Goal: Task Accomplishment & Management: Use online tool/utility

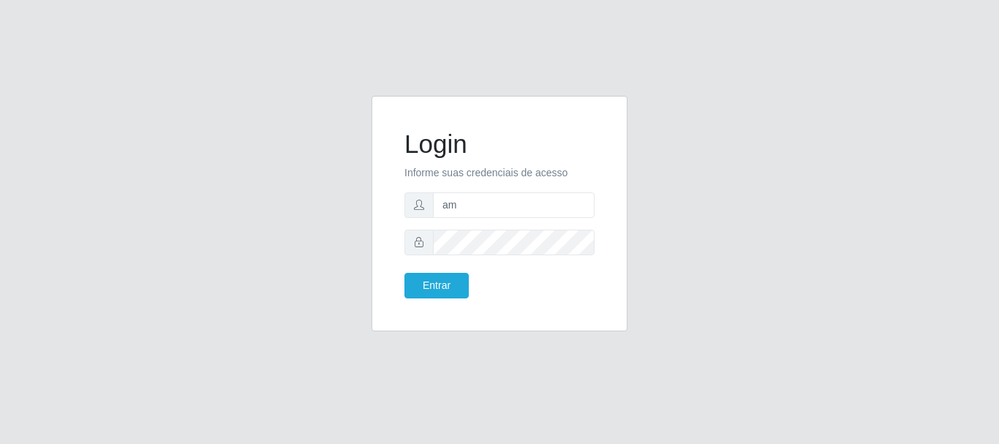
type input "a"
type input "m"
click at [491, 205] on input "text" at bounding box center [514, 205] width 162 height 26
paste input "[EMAIL_ADDRESS][DOMAIN_NAME]"
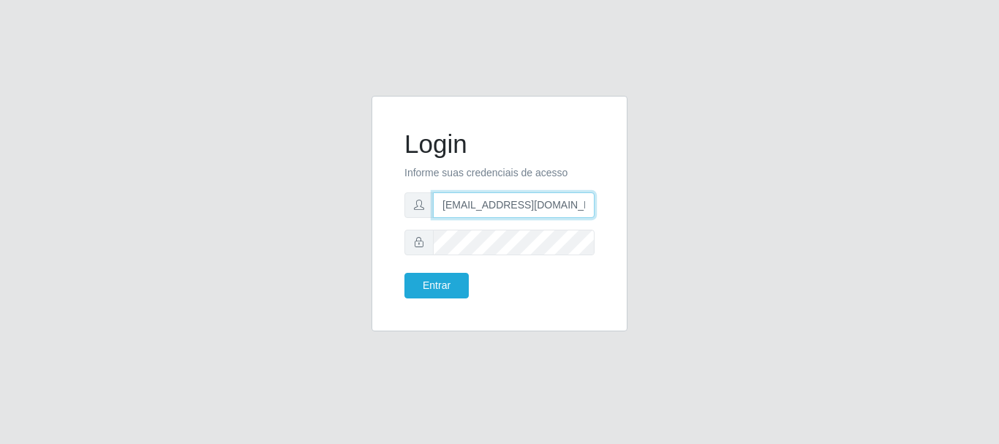
scroll to position [0, 42]
type input "[EMAIL_ADDRESS][DOMAIN_NAME]"
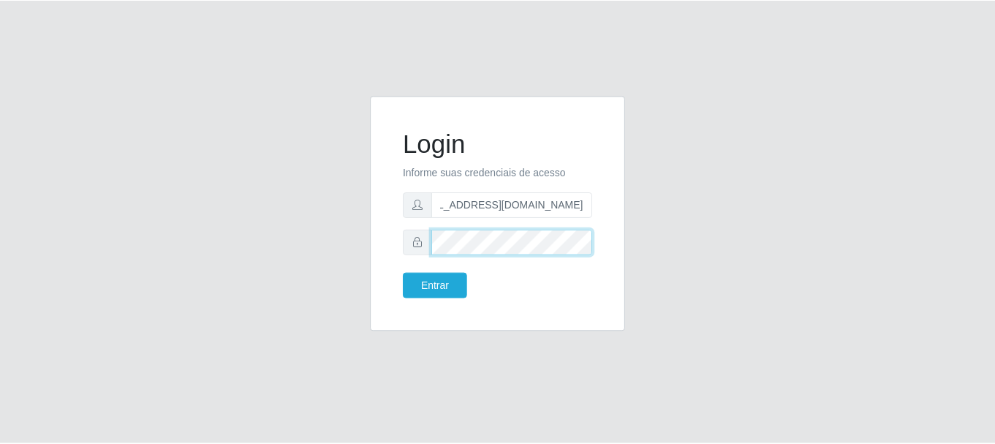
scroll to position [0, 0]
click at [404, 273] on button "Entrar" at bounding box center [436, 286] width 64 height 26
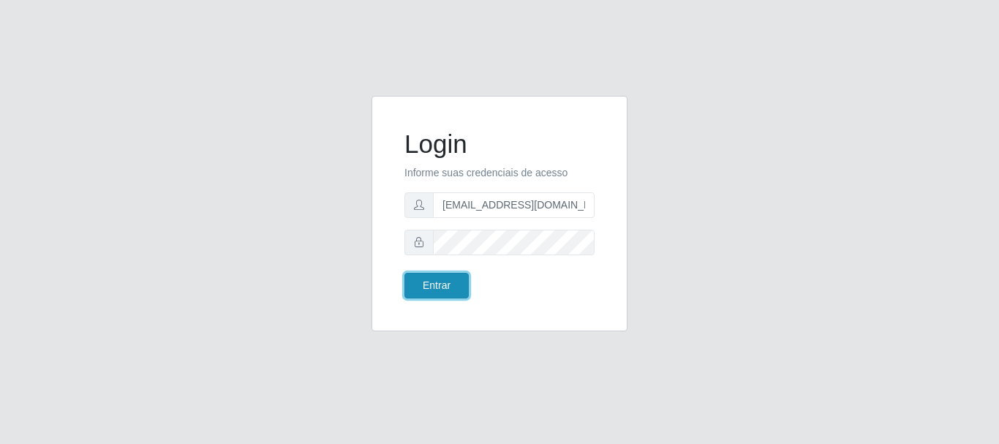
click at [442, 284] on button "Entrar" at bounding box center [436, 286] width 64 height 26
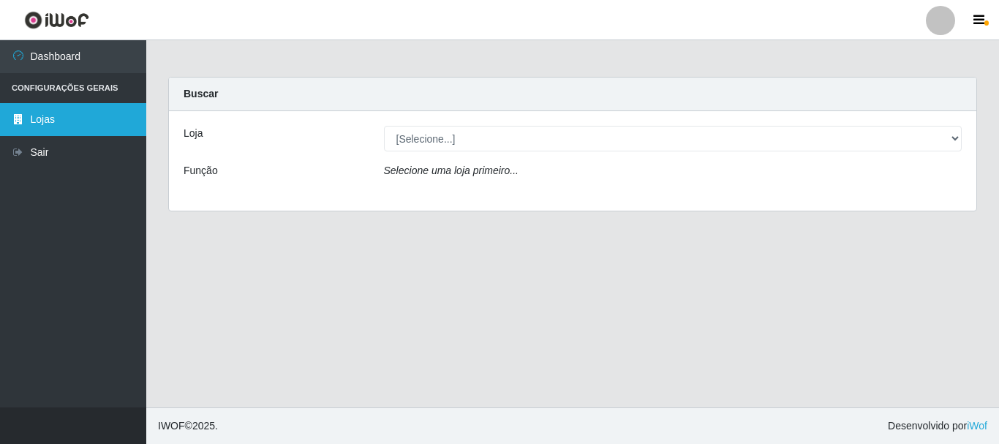
click at [53, 118] on link "Lojas" at bounding box center [73, 119] width 146 height 33
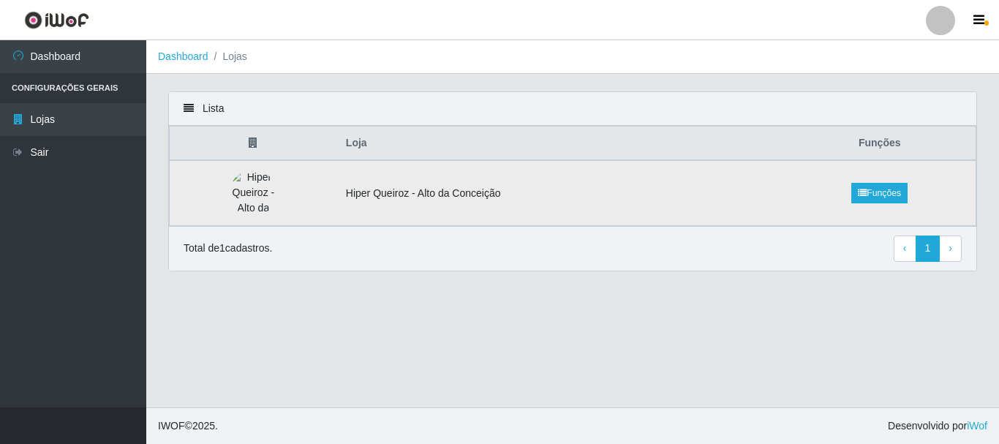
click at [448, 190] on td "Hiper Queiroz - Alto da Conceição" at bounding box center [560, 193] width 447 height 66
click at [888, 189] on link "Funções" at bounding box center [879, 193] width 56 height 20
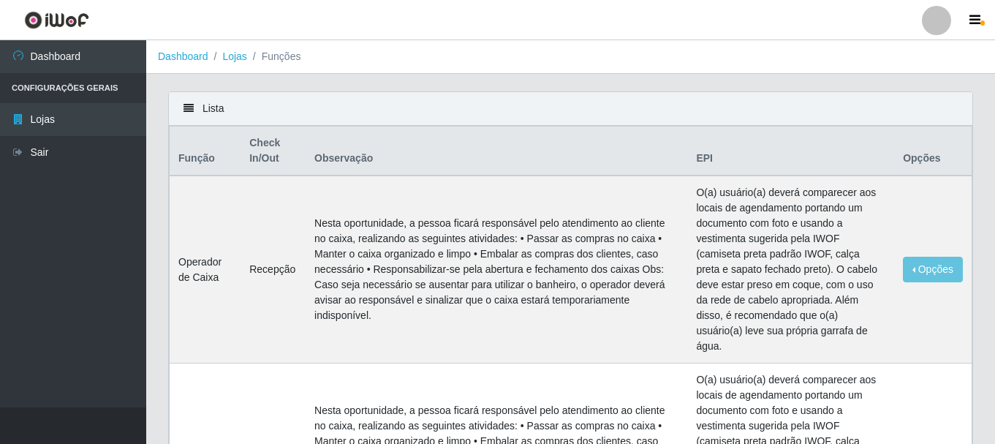
click at [93, 88] on li "Configurações Gerais" at bounding box center [73, 88] width 146 height 30
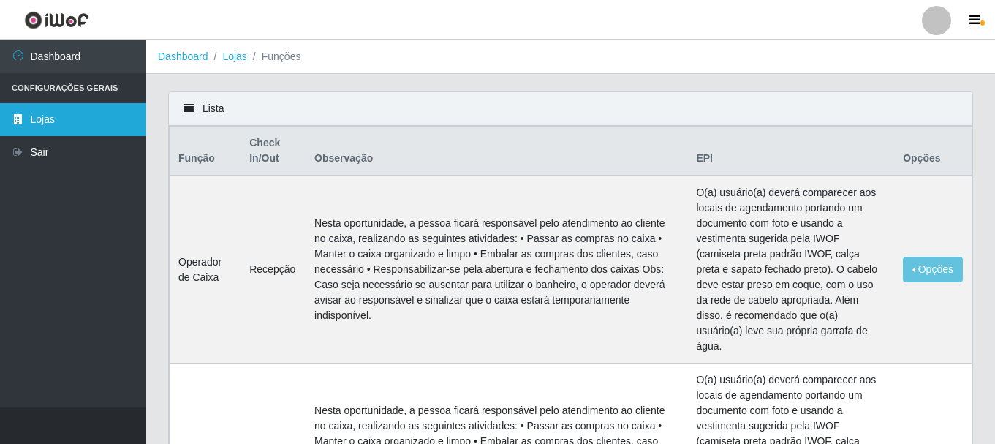
click at [56, 117] on link "Lojas" at bounding box center [73, 119] width 146 height 33
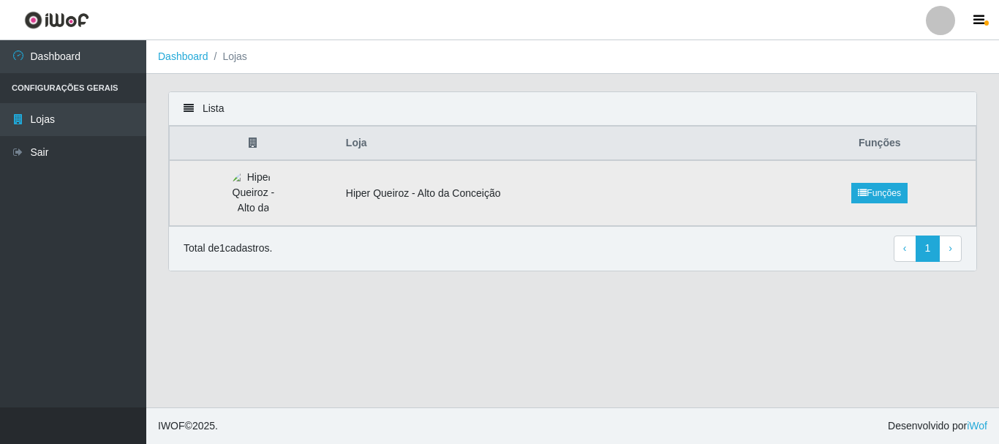
click at [241, 195] on img at bounding box center [253, 193] width 48 height 47
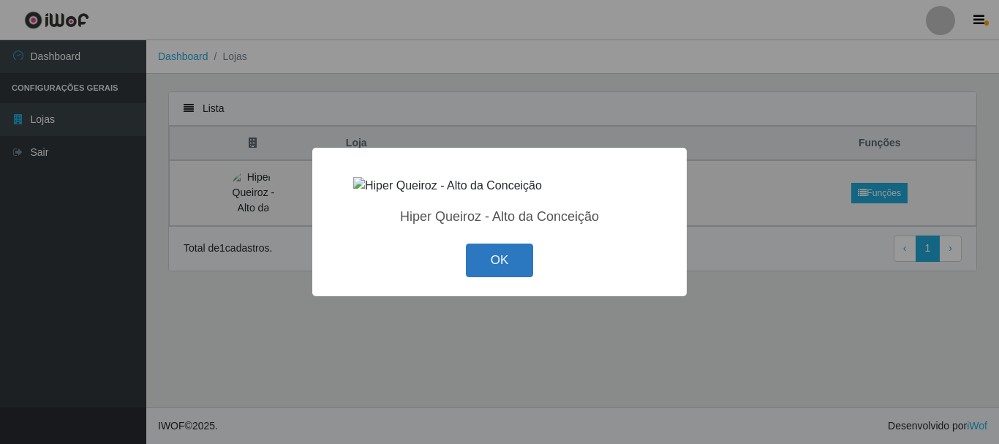
click at [482, 249] on button "OK" at bounding box center [500, 261] width 68 height 34
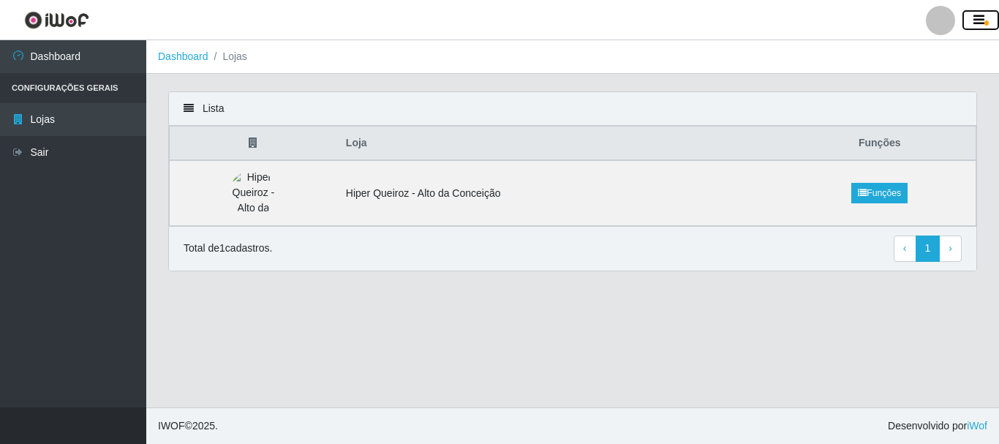
click at [991, 23] on button "button" at bounding box center [980, 20] width 37 height 20
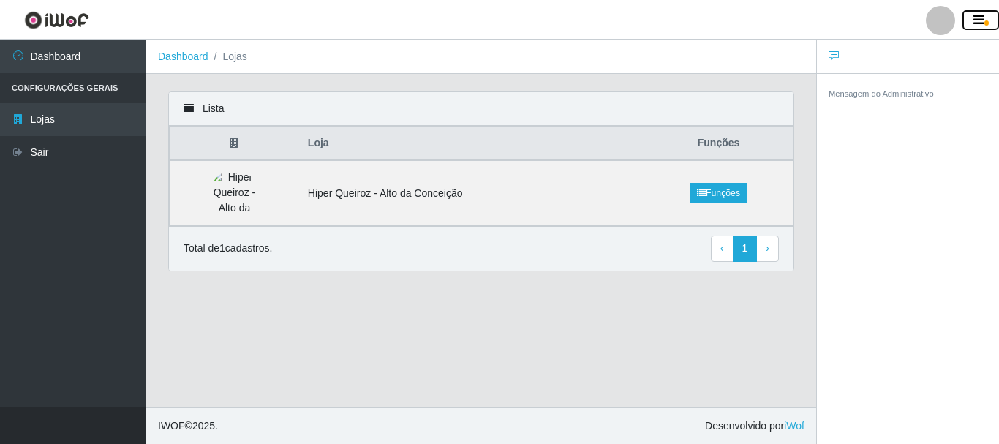
click at [991, 23] on button "button" at bounding box center [980, 20] width 37 height 20
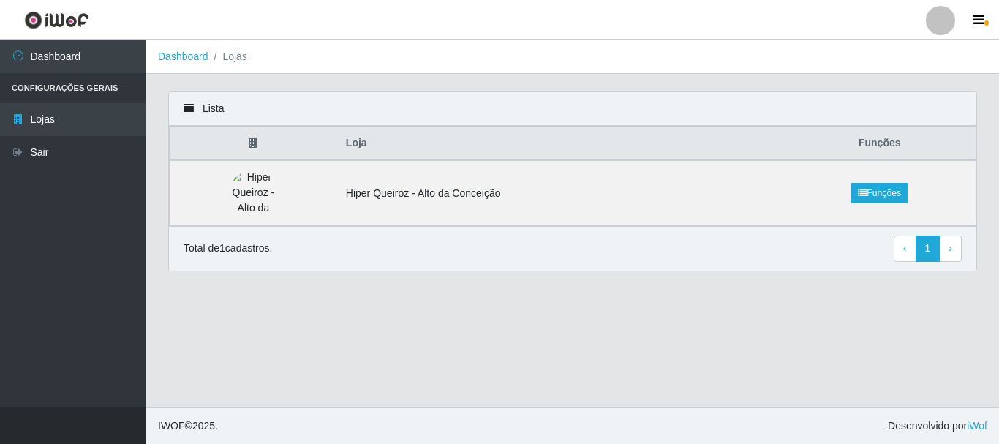
click at [246, 52] on ol "Dashboard Lojas" at bounding box center [572, 57] width 853 height 34
click at [231, 58] on li "Lojas" at bounding box center [227, 56] width 39 height 15
click at [179, 58] on link "Dashboard" at bounding box center [183, 56] width 50 height 12
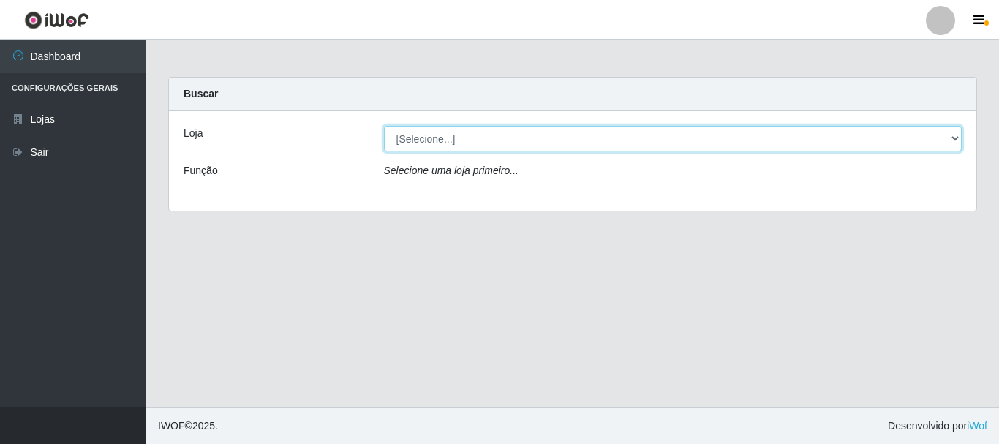
click at [434, 132] on select "[Selecione...] Hiper Queiroz - [GEOGRAPHIC_DATA]" at bounding box center [673, 139] width 578 height 26
select select "515"
click at [384, 126] on select "[Selecione...] Hiper Queiroz - [GEOGRAPHIC_DATA]" at bounding box center [673, 139] width 578 height 26
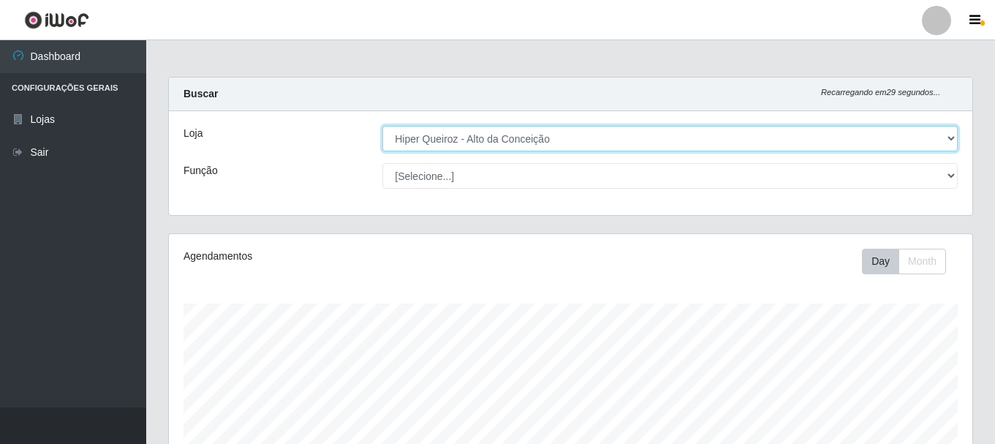
scroll to position [303, 804]
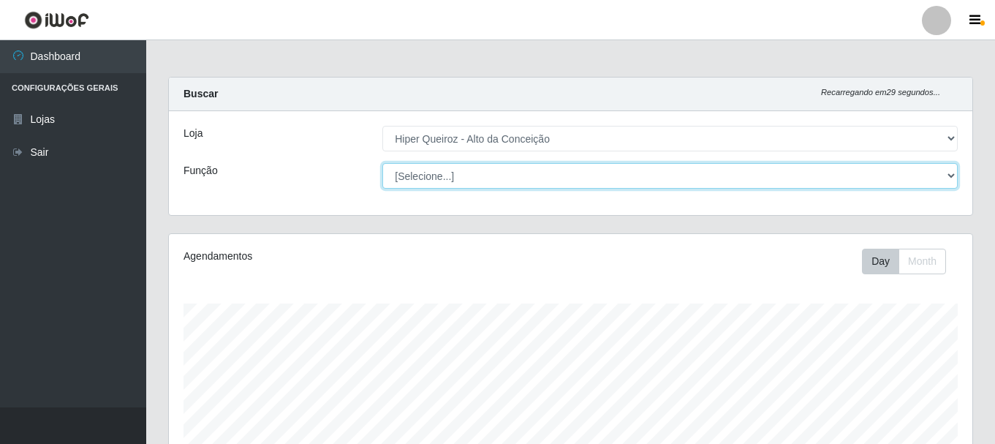
click at [412, 178] on select "[Selecione...] Embalador Embalador + Embalador ++ Operador de Caixa Operador de…" at bounding box center [669, 176] width 575 height 26
click at [382, 163] on select "[Selecione...] Embalador Embalador + Embalador ++ Operador de Caixa Operador de…" at bounding box center [669, 176] width 575 height 26
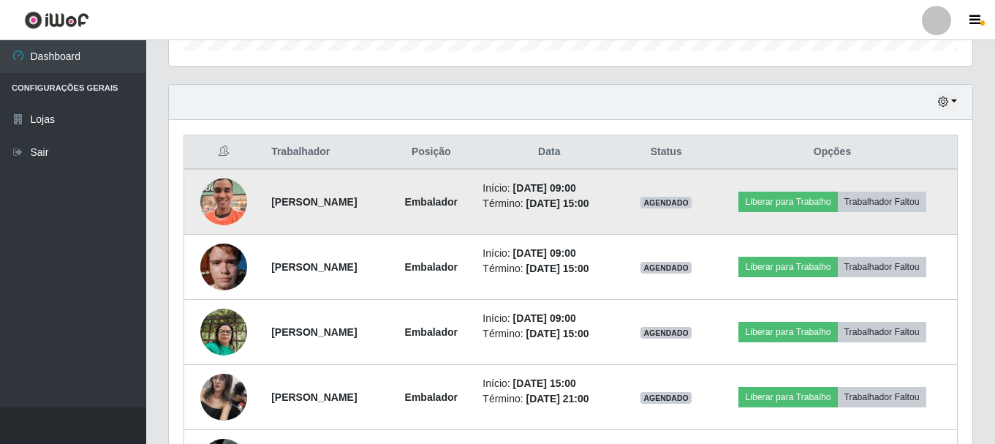
scroll to position [446, 0]
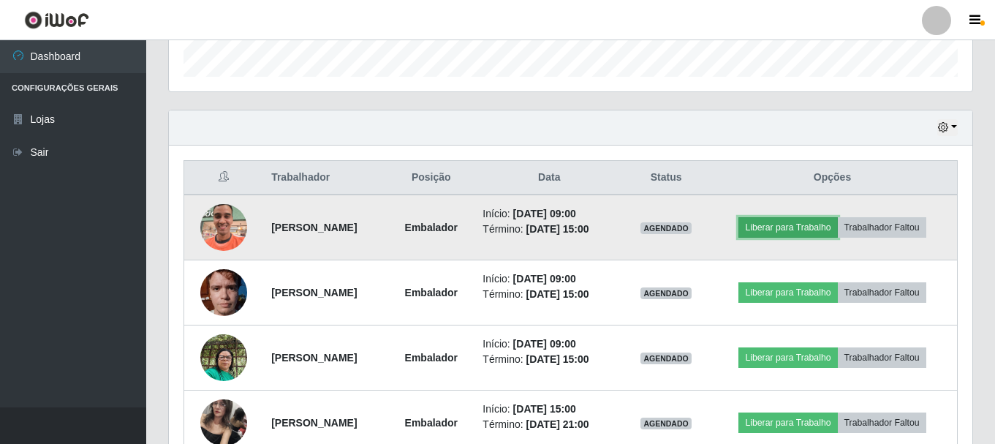
click at [812, 228] on button "Liberar para Trabalho" at bounding box center [788, 227] width 99 height 20
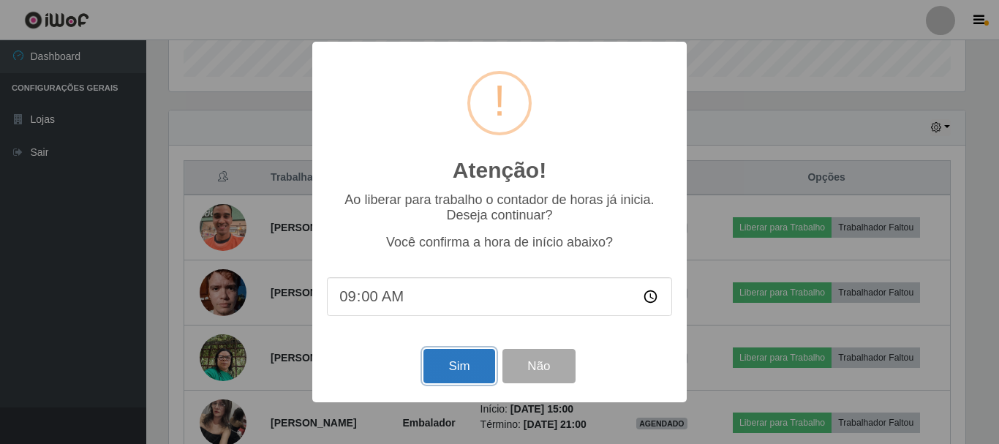
click at [467, 366] on button "Sim" at bounding box center [458, 366] width 71 height 34
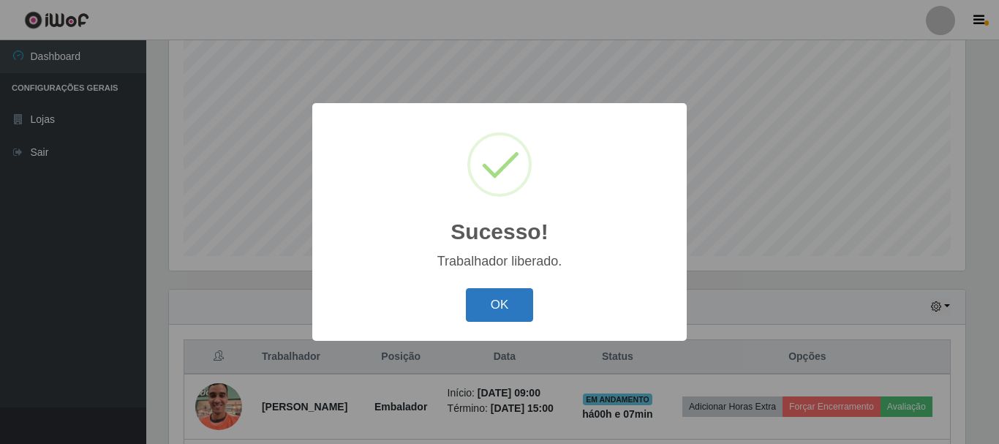
click at [509, 314] on button "OK" at bounding box center [500, 305] width 68 height 34
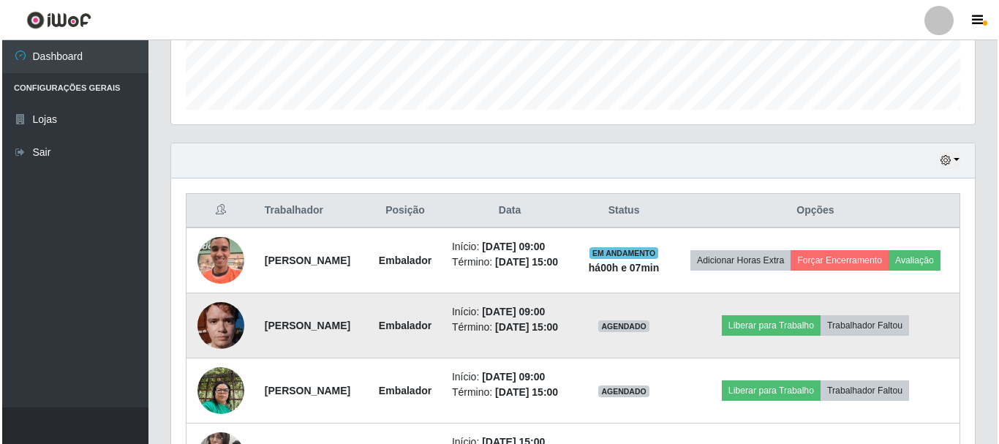
scroll to position [486, 0]
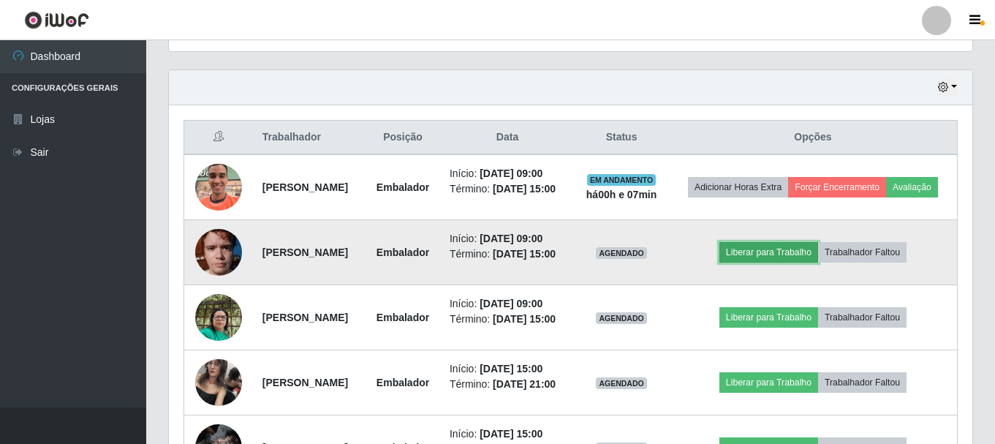
click at [780, 263] on button "Liberar para Trabalho" at bounding box center [769, 252] width 99 height 20
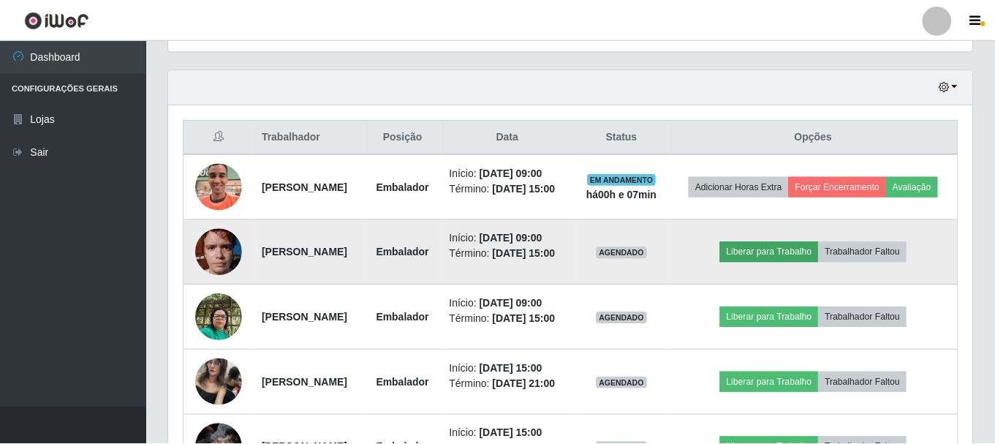
scroll to position [303, 796]
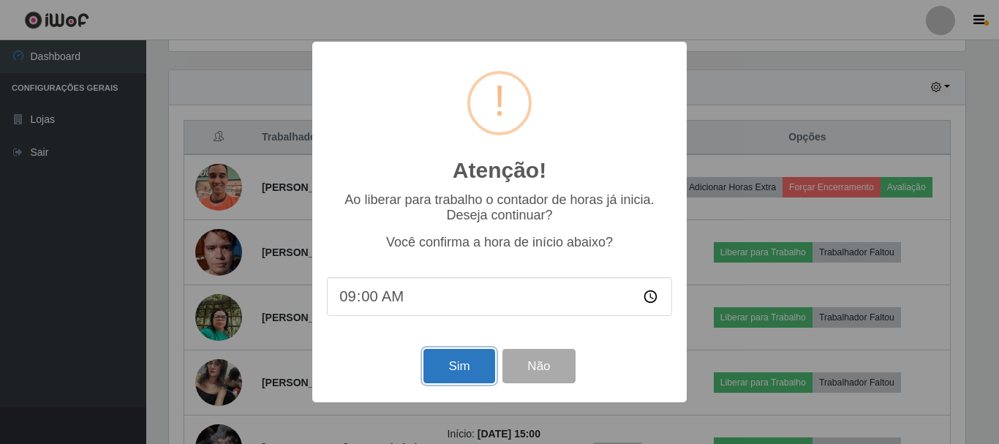
click at [469, 365] on button "Sim" at bounding box center [458, 366] width 71 height 34
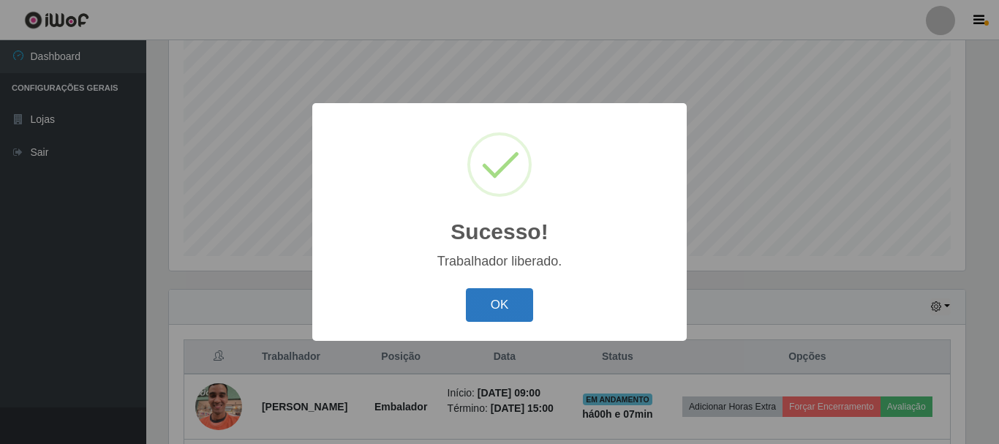
click at [486, 290] on button "OK" at bounding box center [500, 305] width 68 height 34
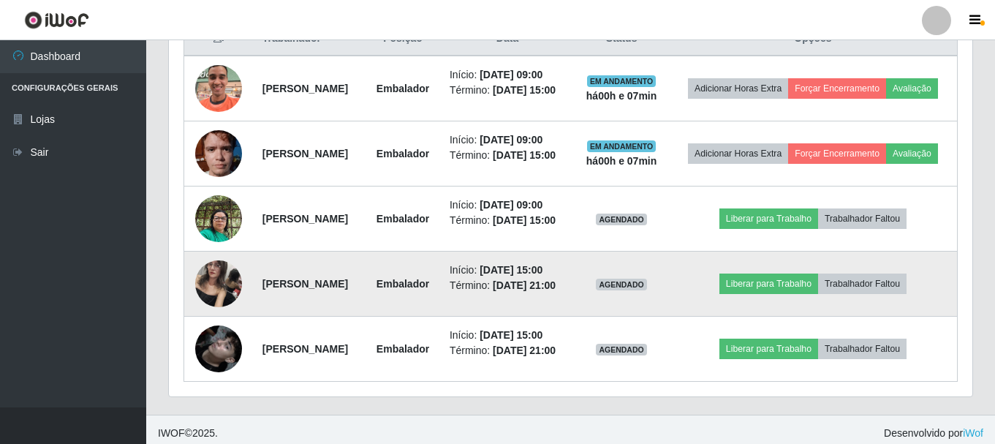
scroll to position [647, 0]
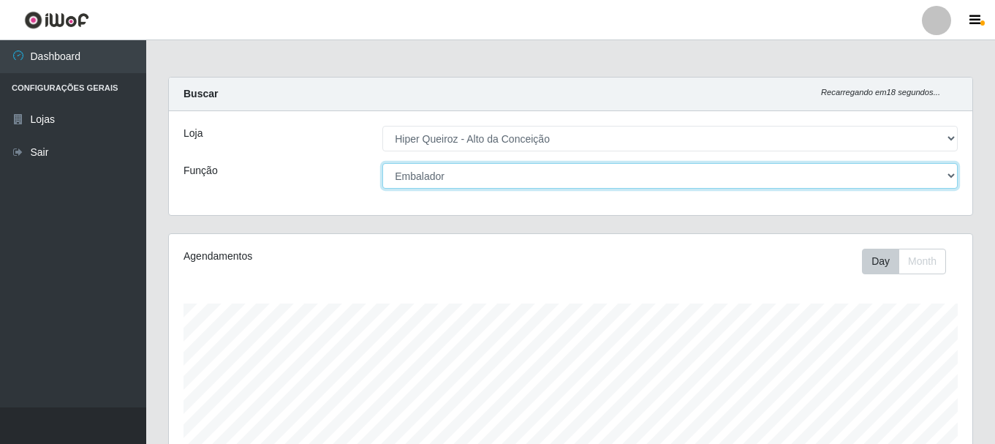
click at [518, 174] on select "[Selecione...] Embalador Embalador + Embalador ++ Operador de Caixa Operador de…" at bounding box center [669, 176] width 575 height 26
click at [382, 163] on select "[Selecione...] Embalador Embalador + Embalador ++ Operador de Caixa Operador de…" at bounding box center [669, 176] width 575 height 26
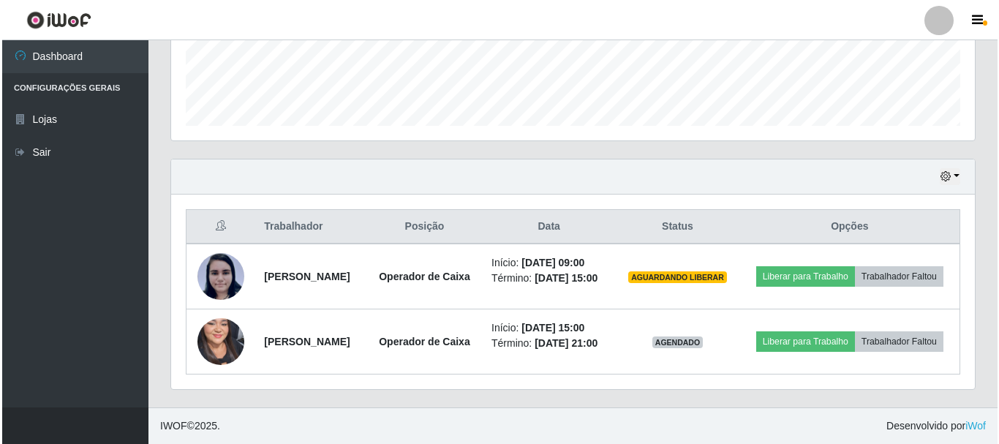
scroll to position [419, 0]
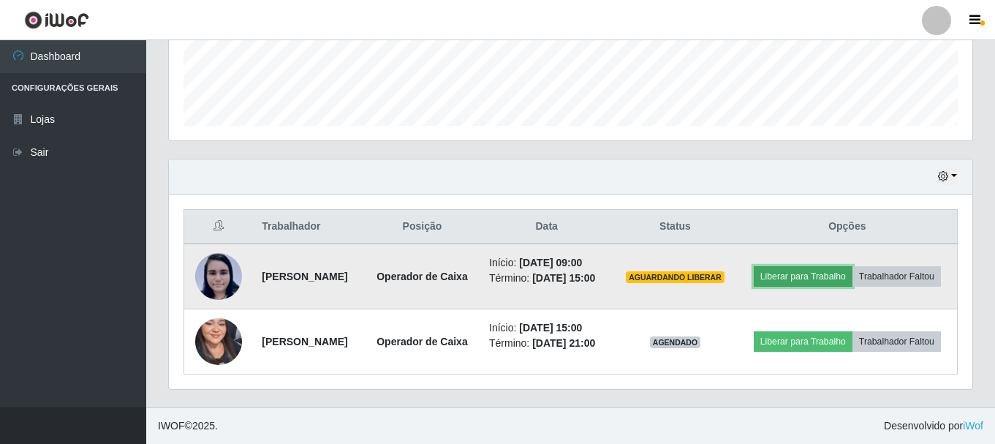
click at [853, 266] on button "Liberar para Trabalho" at bounding box center [803, 276] width 99 height 20
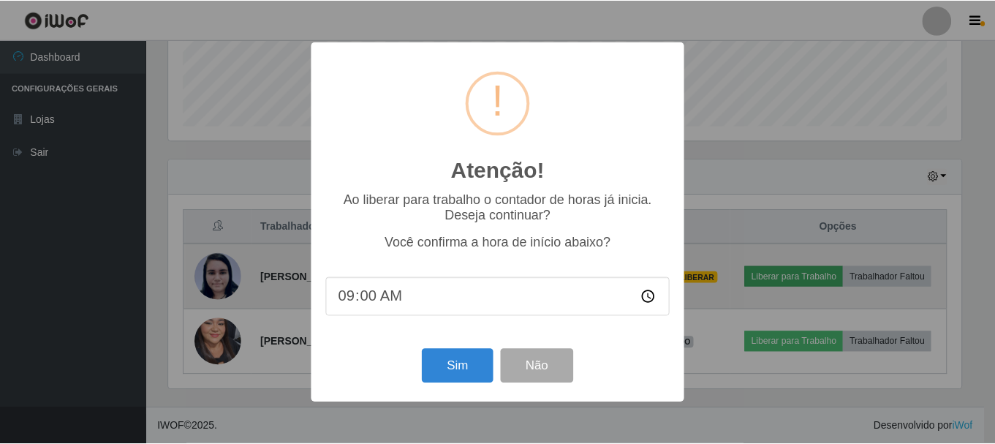
scroll to position [303, 796]
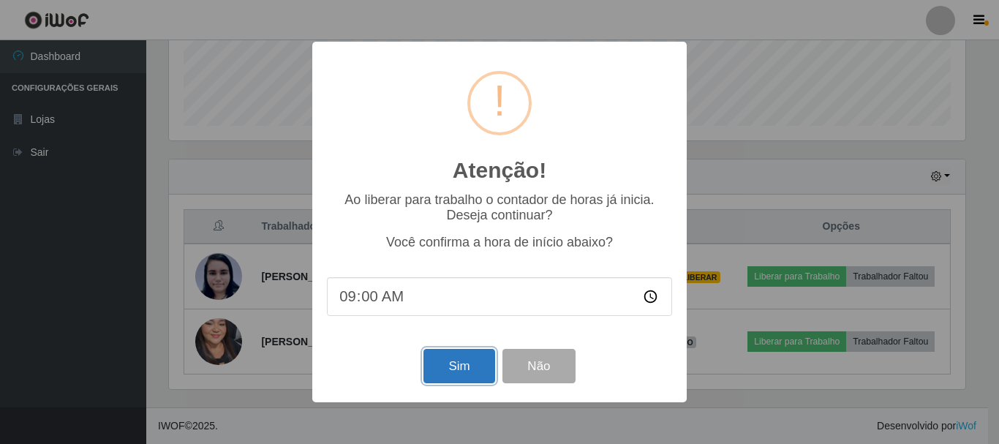
click at [458, 375] on button "Sim" at bounding box center [458, 366] width 71 height 34
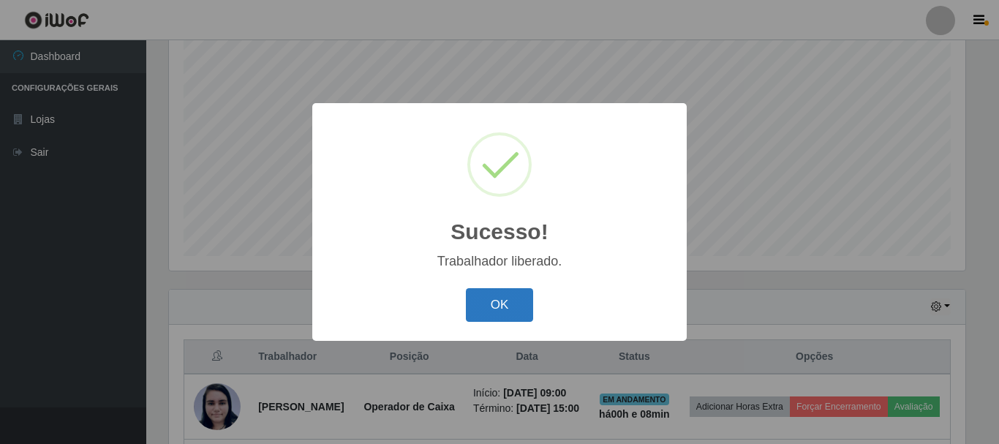
click at [478, 313] on button "OK" at bounding box center [500, 305] width 68 height 34
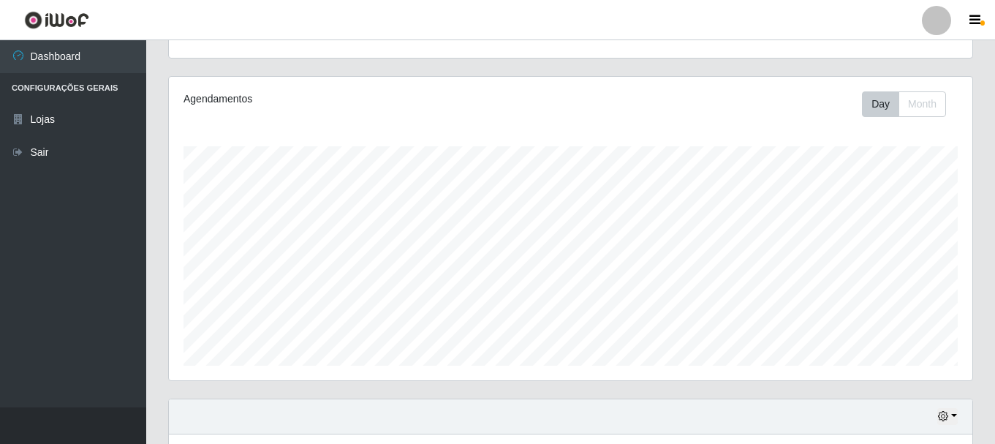
scroll to position [0, 0]
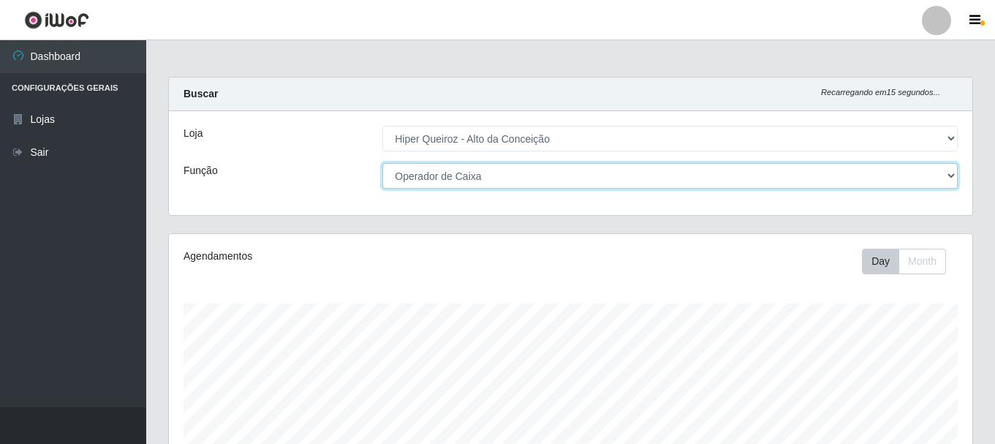
click at [645, 167] on select "[Selecione...] Embalador Embalador + Embalador ++ Operador de Caixa Operador de…" at bounding box center [669, 176] width 575 height 26
select select "70"
click at [382, 163] on select "[Selecione...] Embalador Embalador + Embalador ++ Operador de Caixa Operador de…" at bounding box center [669, 176] width 575 height 26
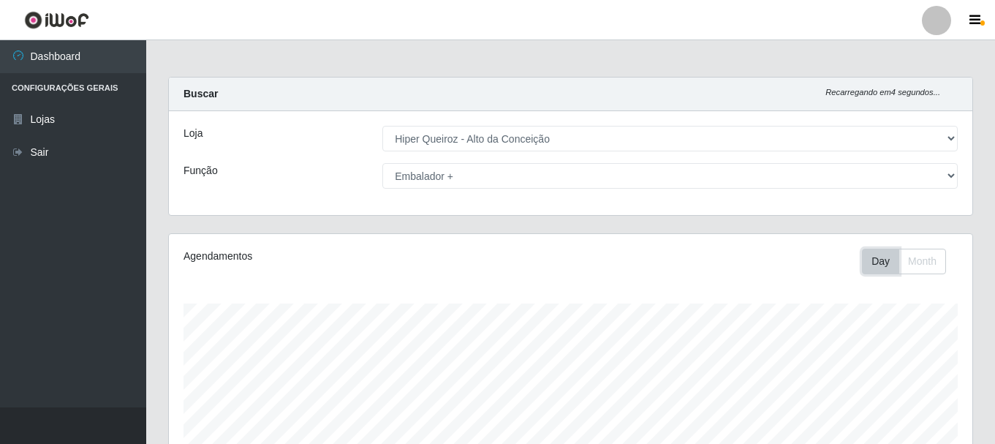
click at [882, 265] on button "Day" at bounding box center [880, 262] width 37 height 26
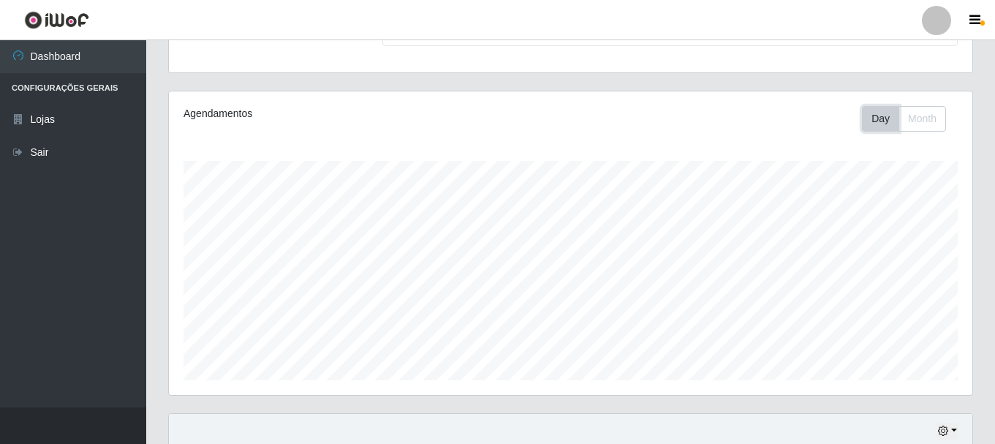
scroll to position [146, 0]
click at [930, 122] on button "Month" at bounding box center [923, 115] width 48 height 26
click at [880, 121] on button "Day" at bounding box center [880, 115] width 37 height 26
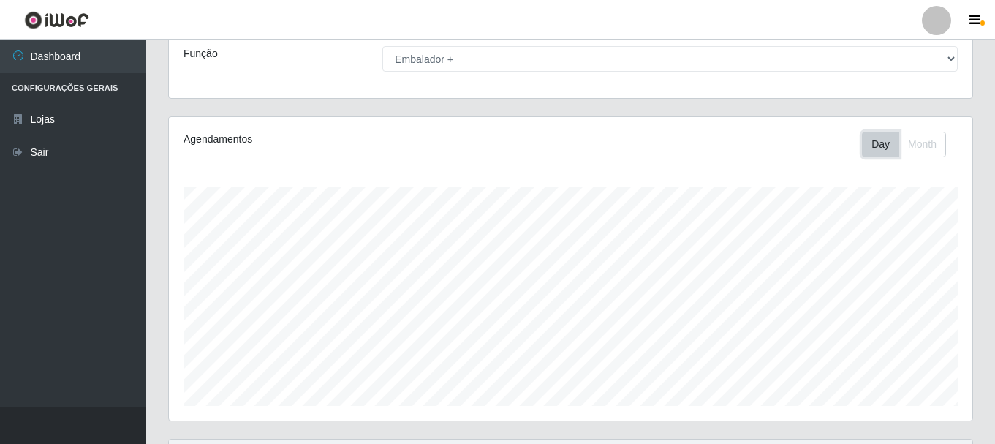
scroll to position [267, 0]
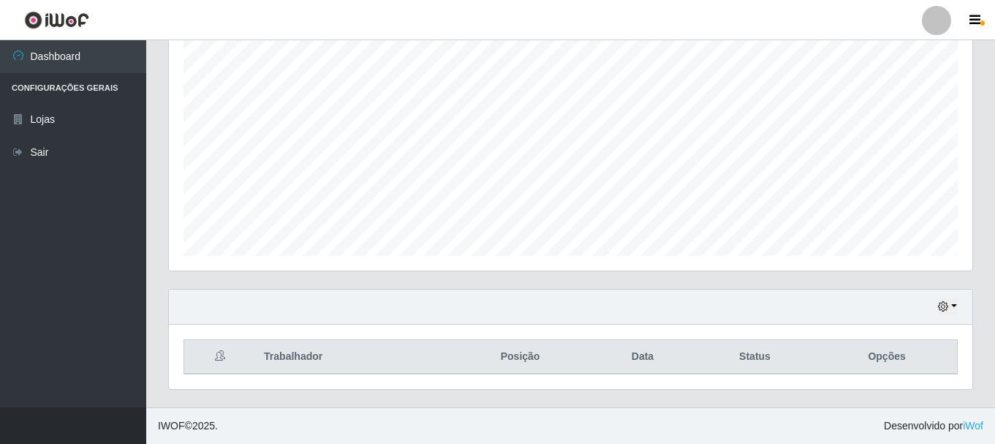
click at [306, 341] on th "Trabalhador" at bounding box center [351, 357] width 193 height 34
click at [303, 351] on th "Trabalhador" at bounding box center [351, 357] width 193 height 34
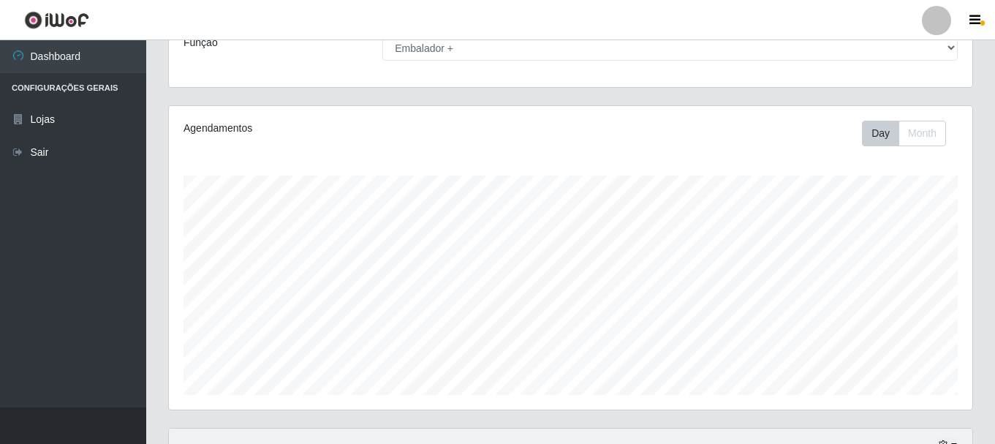
scroll to position [0, 0]
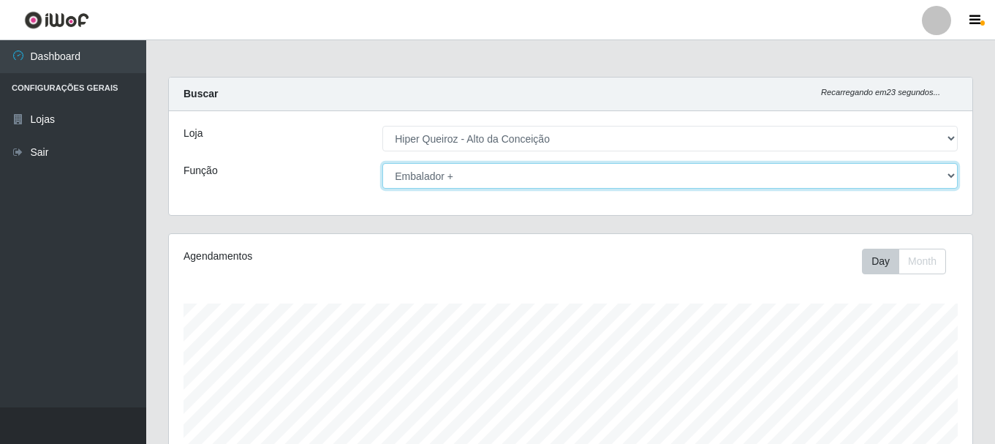
click at [461, 174] on select "[Selecione...] Embalador Embalador + Embalador ++ Operador de Caixa Operador de…" at bounding box center [669, 176] width 575 height 26
click at [382, 163] on select "[Selecione...] Embalador Embalador + Embalador ++ Operador de Caixa Operador de…" at bounding box center [669, 176] width 575 height 26
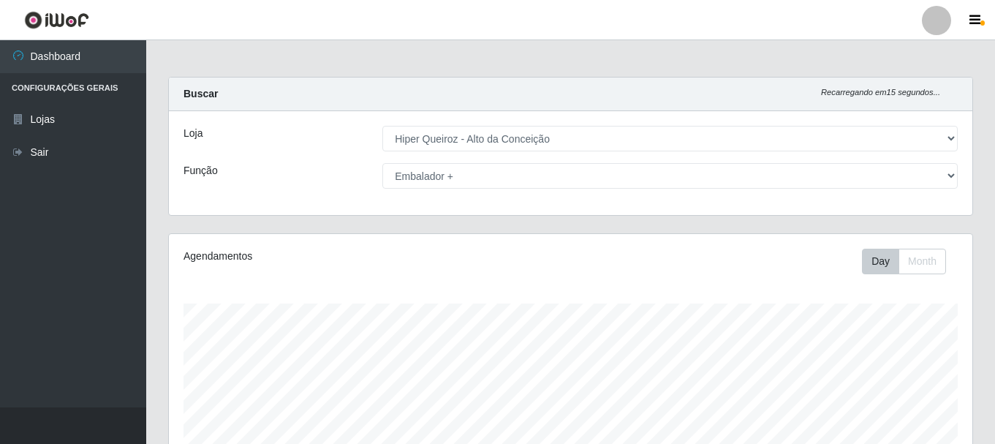
click at [442, 263] on div "Agendamentos" at bounding box center [339, 256] width 310 height 15
click at [346, 287] on div "Agendamentos Day Month" at bounding box center [571, 385] width 804 height 303
click at [227, 257] on div "Agendamentos" at bounding box center [339, 256] width 310 height 15
click at [417, 257] on div "Agendamentos" at bounding box center [339, 256] width 310 height 15
click at [871, 265] on button "Day" at bounding box center [880, 262] width 37 height 26
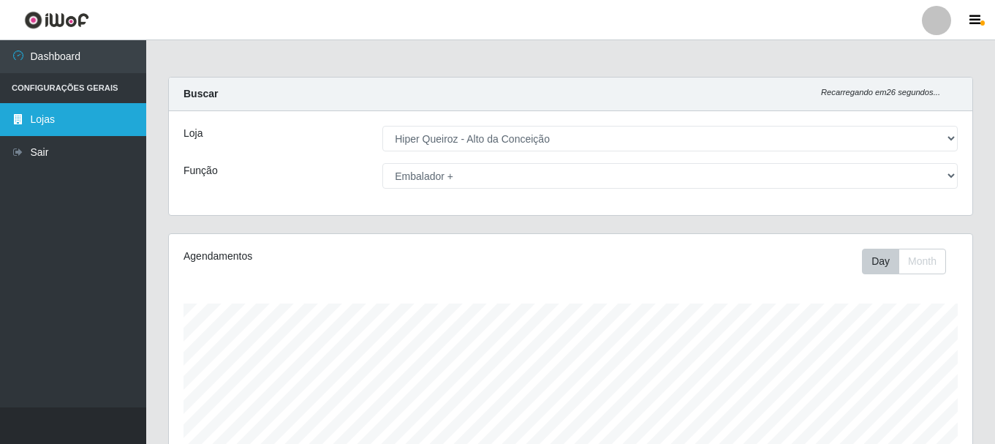
click at [55, 124] on link "Lojas" at bounding box center [73, 119] width 146 height 33
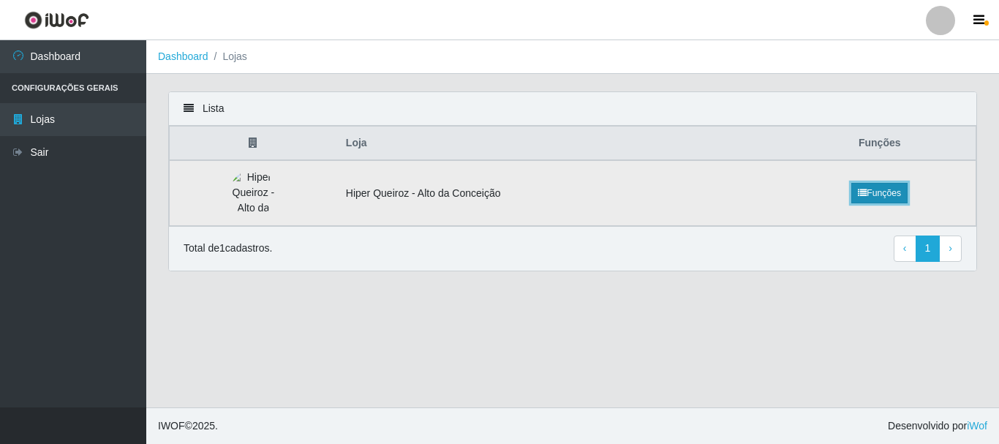
click at [901, 195] on link "Funções" at bounding box center [879, 193] width 56 height 20
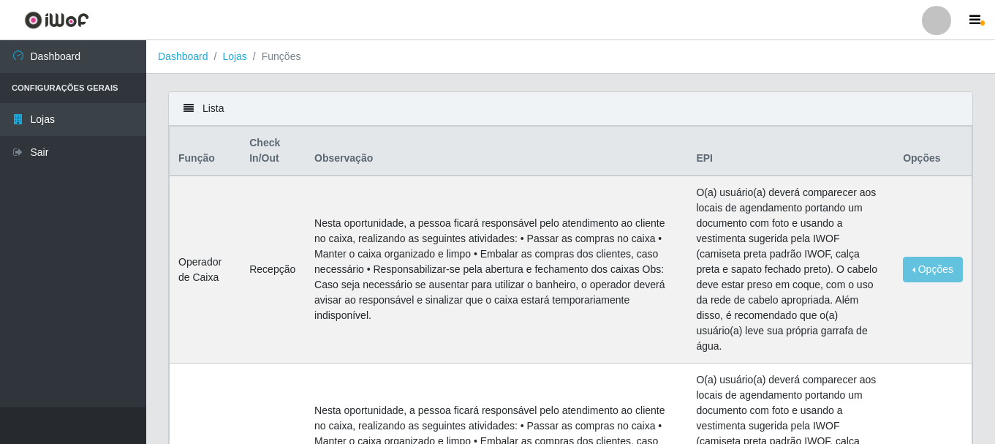
click at [189, 107] on icon at bounding box center [189, 108] width 10 height 10
click at [216, 107] on div "Lista" at bounding box center [571, 109] width 804 height 34
click at [981, 23] on span "button" at bounding box center [983, 22] width 4 height 5
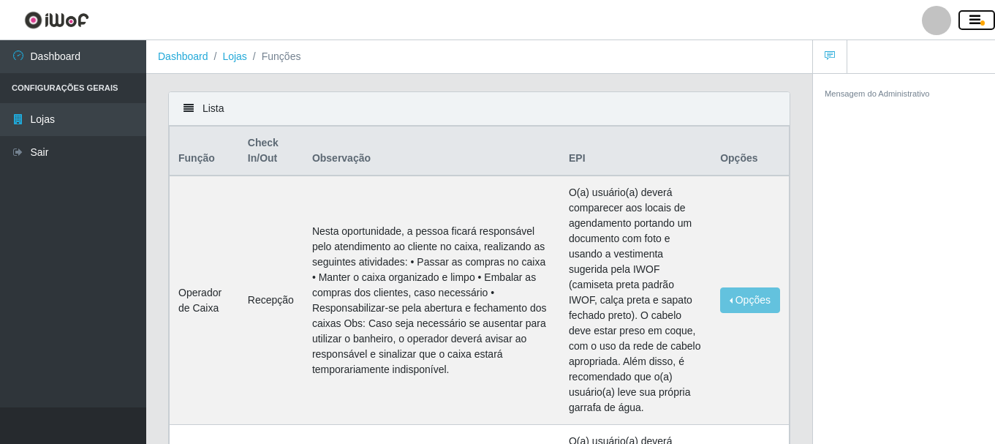
click at [981, 23] on span "button" at bounding box center [983, 22] width 4 height 5
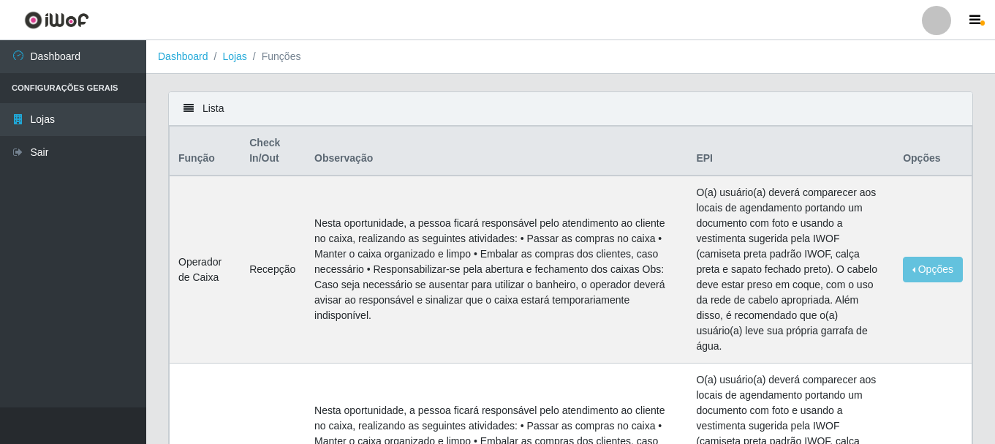
click at [15, 87] on li "Configurações Gerais" at bounding box center [73, 88] width 146 height 30
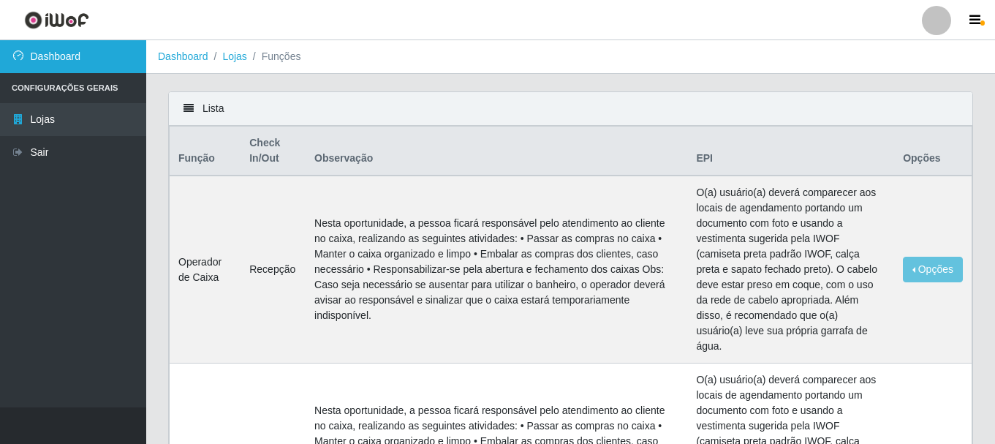
click at [45, 60] on link "Dashboard" at bounding box center [73, 56] width 146 height 33
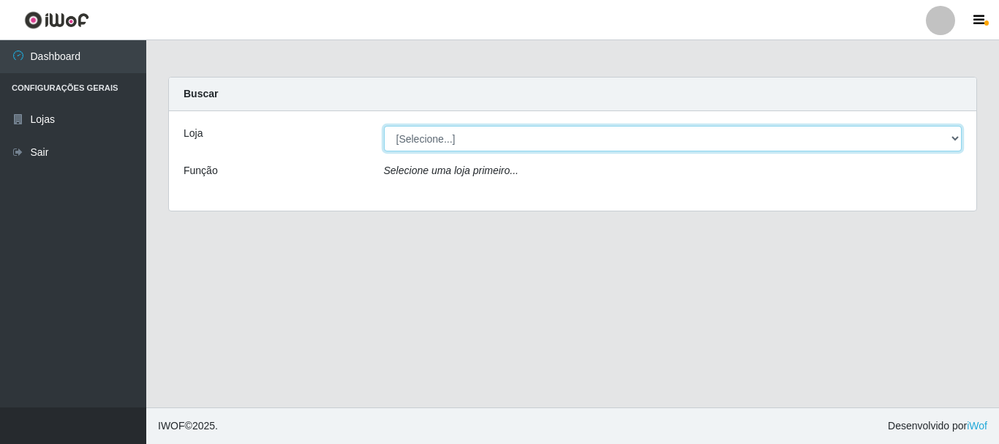
click at [423, 147] on select "[Selecione...] Hiper Queiroz - [GEOGRAPHIC_DATA]" at bounding box center [673, 139] width 578 height 26
select select "515"
click at [384, 126] on select "[Selecione...] Hiper Queiroz - [GEOGRAPHIC_DATA]" at bounding box center [673, 139] width 578 height 26
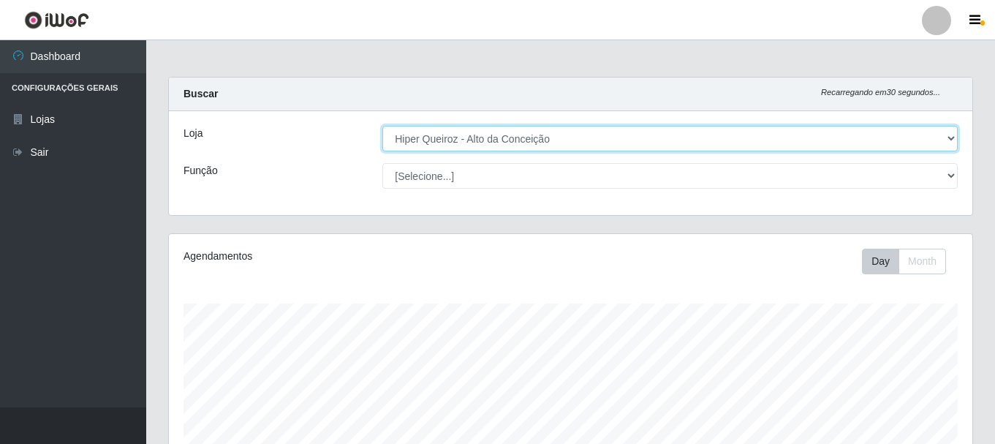
scroll to position [303, 804]
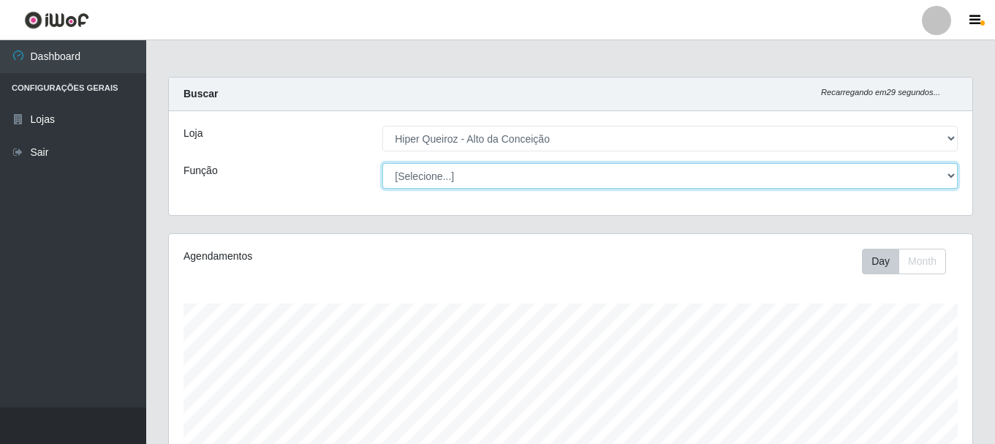
click at [431, 177] on select "[Selecione...] Embalador Embalador + Embalador ++ Operador de Caixa Operador de…" at bounding box center [669, 176] width 575 height 26
click at [382, 163] on select "[Selecione...] Embalador Embalador + Embalador ++ Operador de Caixa Operador de…" at bounding box center [669, 176] width 575 height 26
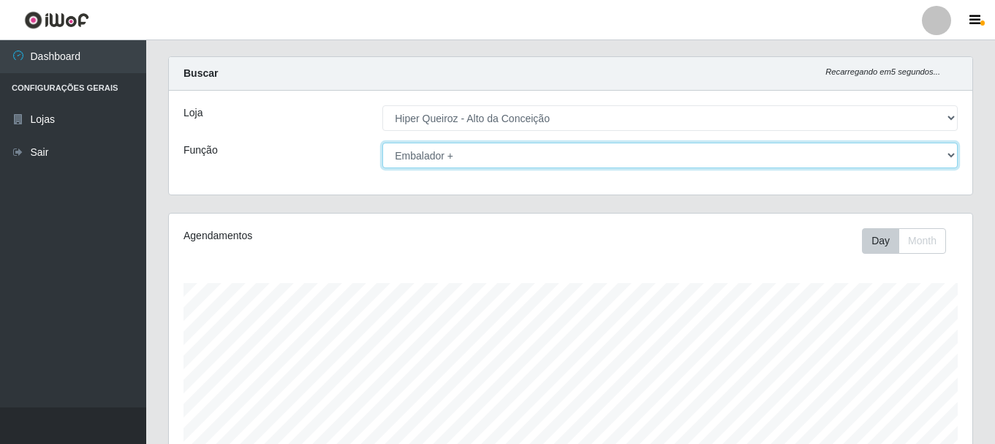
scroll to position [0, 0]
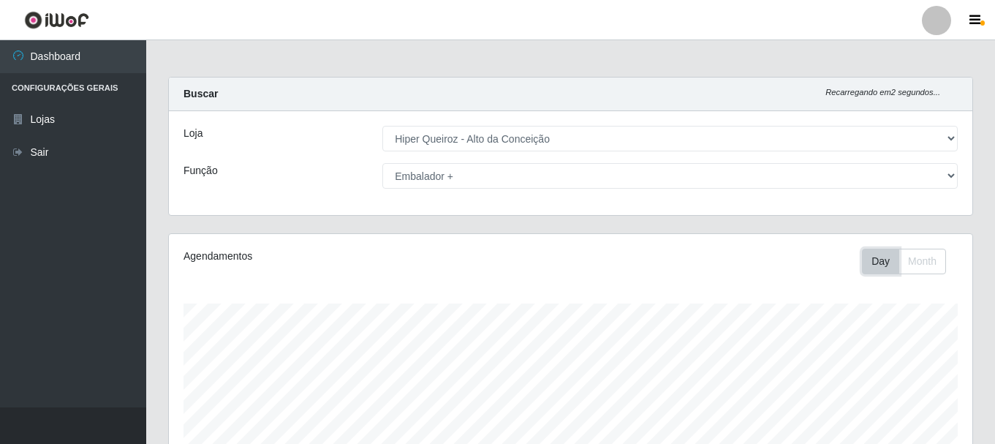
click at [885, 265] on button "Day" at bounding box center [880, 262] width 37 height 26
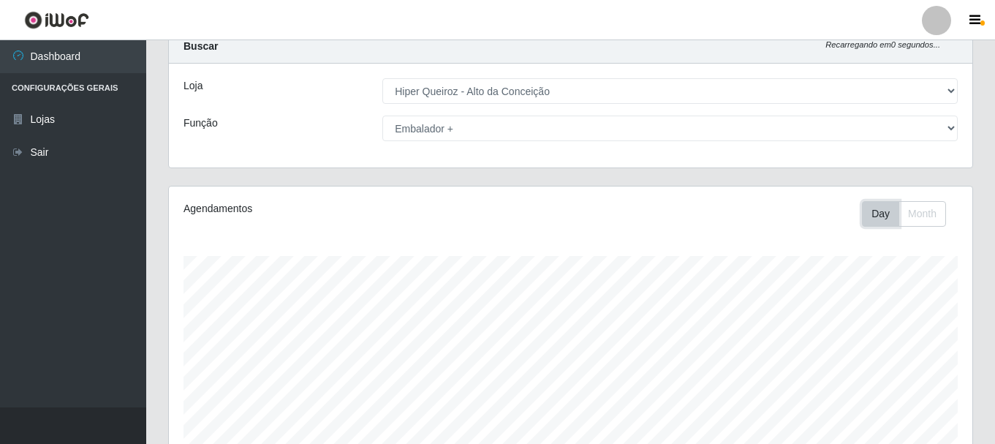
scroll to position [73, 0]
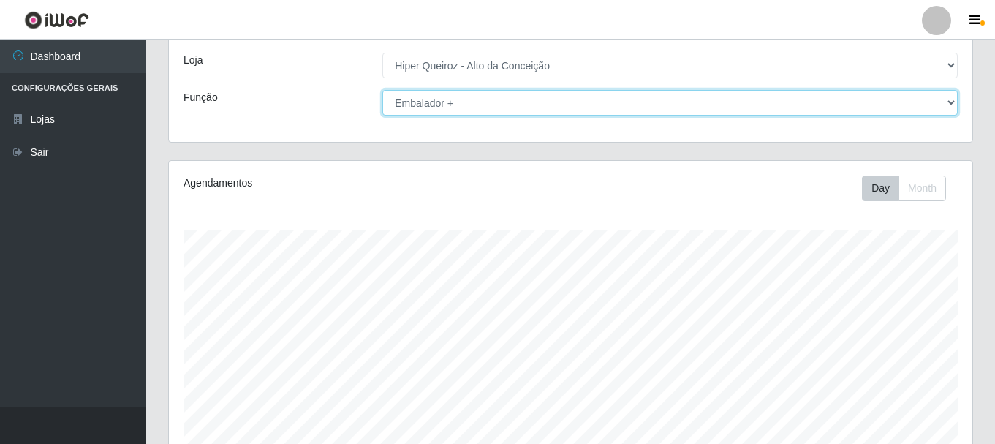
click at [423, 111] on select "[Selecione...] Embalador Embalador + Embalador ++ Operador de Caixa Operador de…" at bounding box center [669, 103] width 575 height 26
click at [382, 90] on select "[Selecione...] Embalador Embalador + Embalador ++ Operador de Caixa Operador de…" at bounding box center [669, 103] width 575 height 26
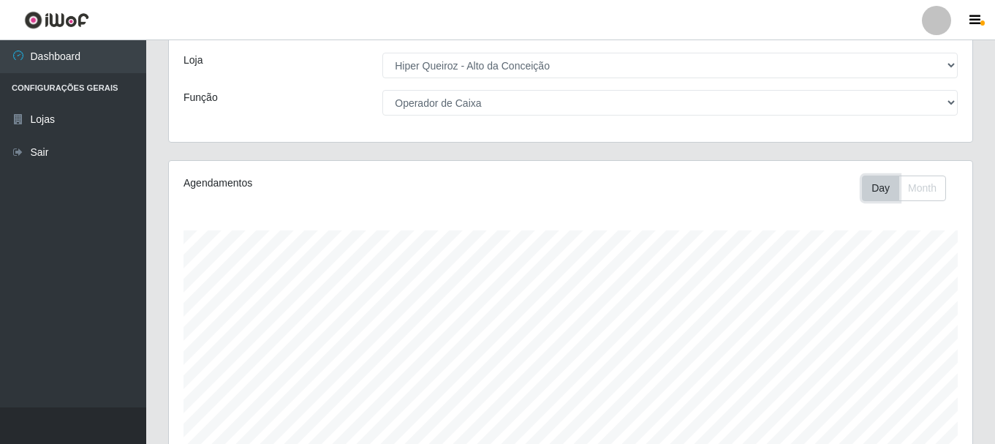
click at [878, 188] on button "Day" at bounding box center [880, 189] width 37 height 26
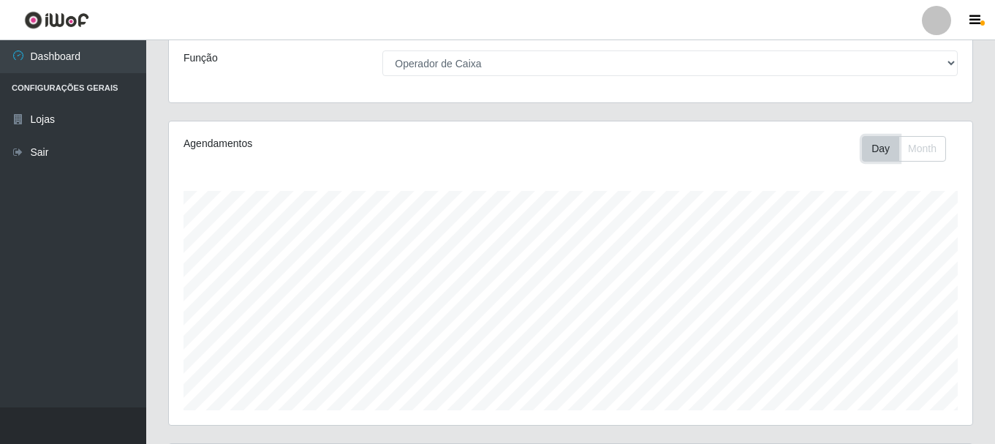
scroll to position [102, 0]
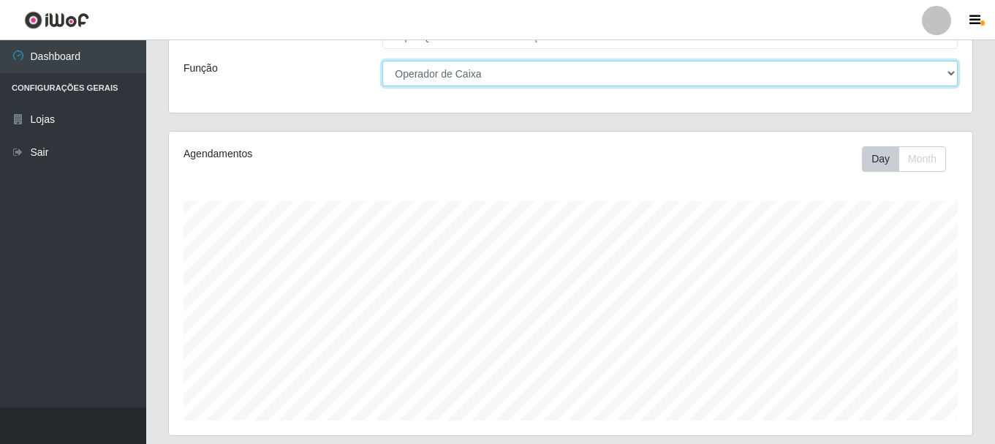
click at [462, 75] on select "[Selecione...] Embalador Embalador + Embalador ++ Operador de Caixa Operador de…" at bounding box center [669, 74] width 575 height 26
click at [382, 61] on select "[Selecione...] Embalador Embalador + Embalador ++ Operador de Caixa Operador de…" at bounding box center [669, 74] width 575 height 26
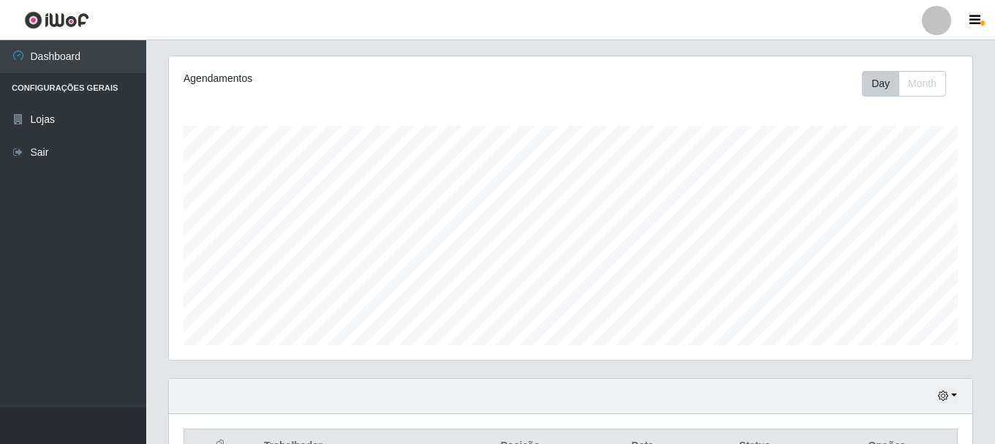
scroll to position [48, 0]
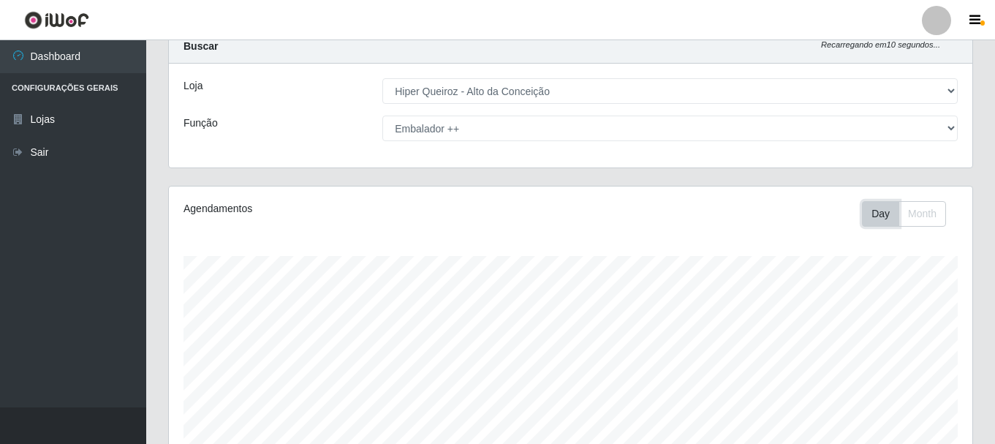
click at [881, 213] on button "Day" at bounding box center [880, 214] width 37 height 26
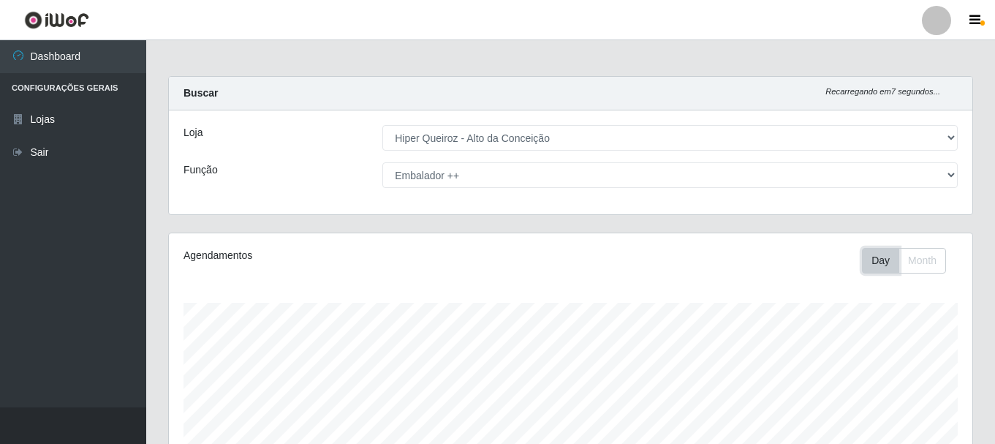
scroll to position [0, 0]
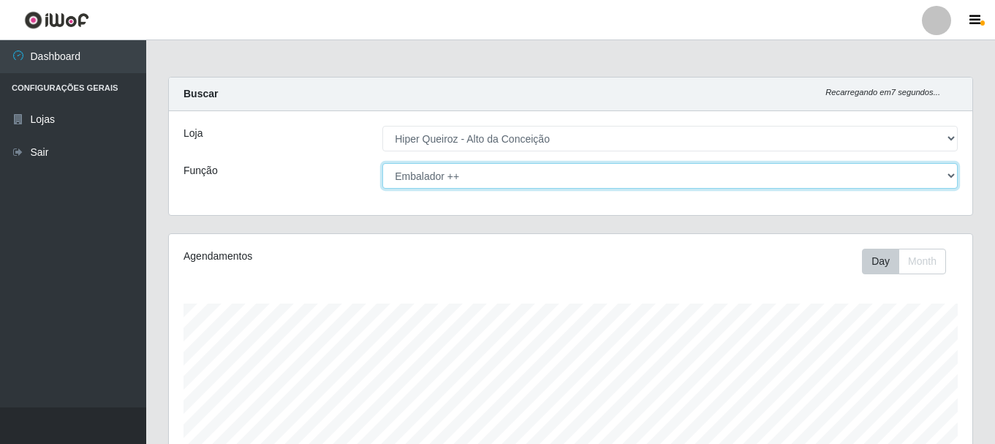
click at [441, 176] on select "[Selecione...] Embalador Embalador + Embalador ++ Operador de Caixa Operador de…" at bounding box center [669, 176] width 575 height 26
click at [382, 163] on select "[Selecione...] Embalador Embalador + Embalador ++ Operador de Caixa Operador de…" at bounding box center [669, 176] width 575 height 26
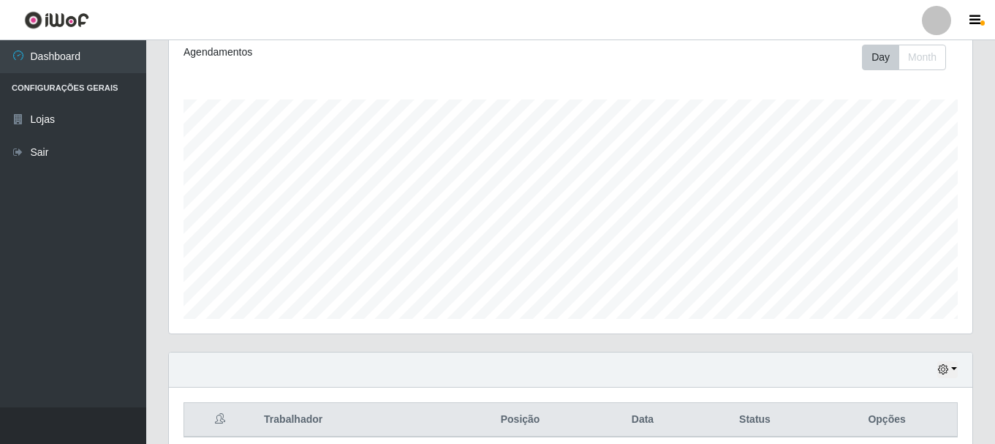
scroll to position [121, 0]
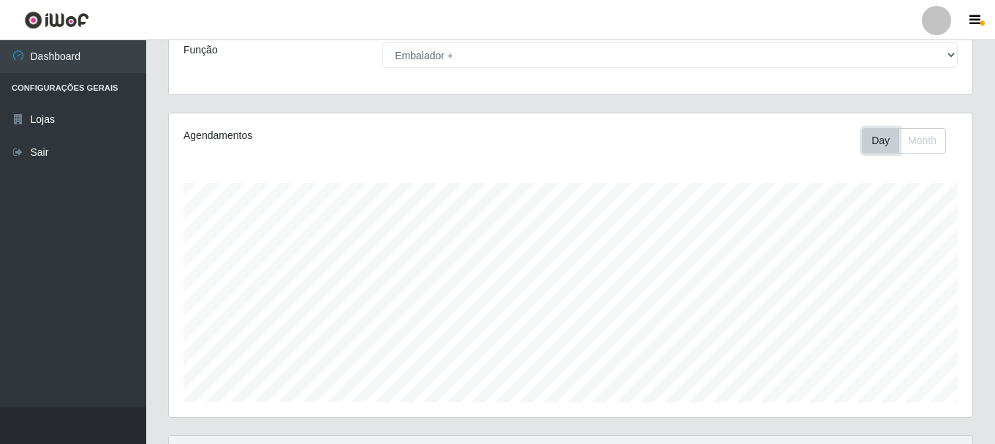
click at [876, 148] on button "Day" at bounding box center [880, 141] width 37 height 26
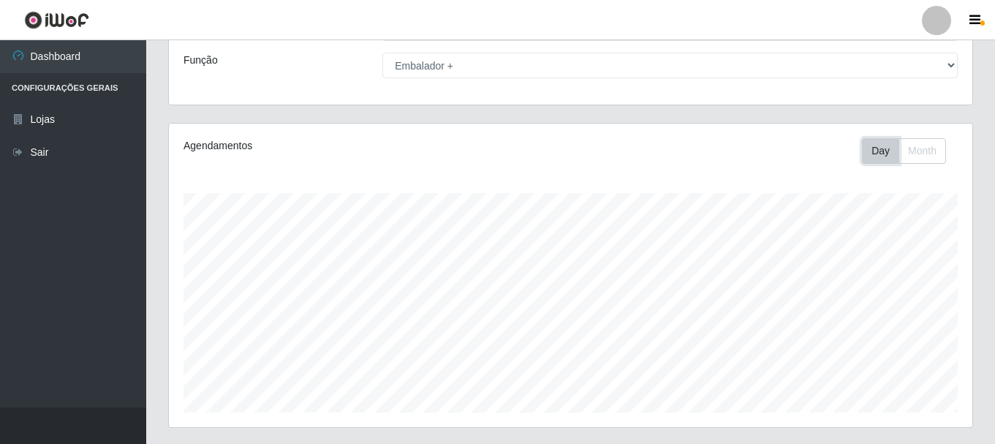
scroll to position [0, 0]
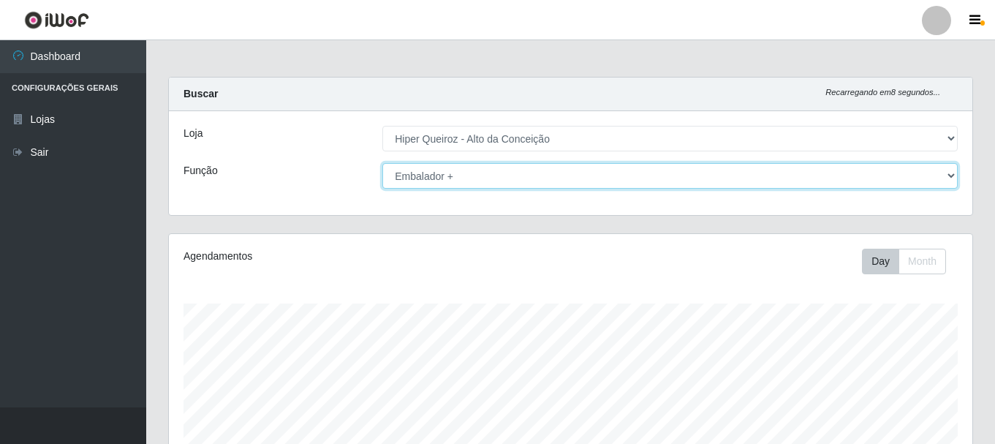
click at [414, 184] on select "[Selecione...] Embalador Embalador + Embalador ++ Operador de Caixa Operador de…" at bounding box center [669, 176] width 575 height 26
select select "1"
click at [382, 163] on select "[Selecione...] Embalador Embalador + Embalador ++ Operador de Caixa Operador de…" at bounding box center [669, 176] width 575 height 26
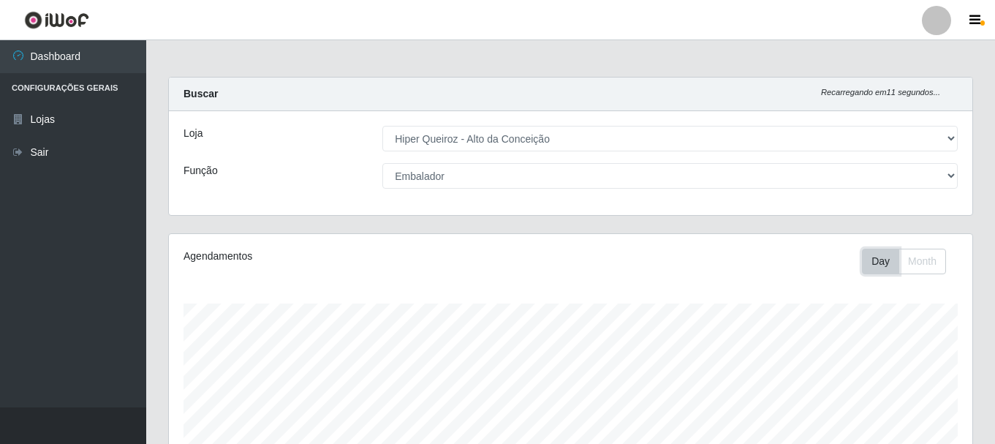
click at [883, 257] on button "Day" at bounding box center [880, 262] width 37 height 26
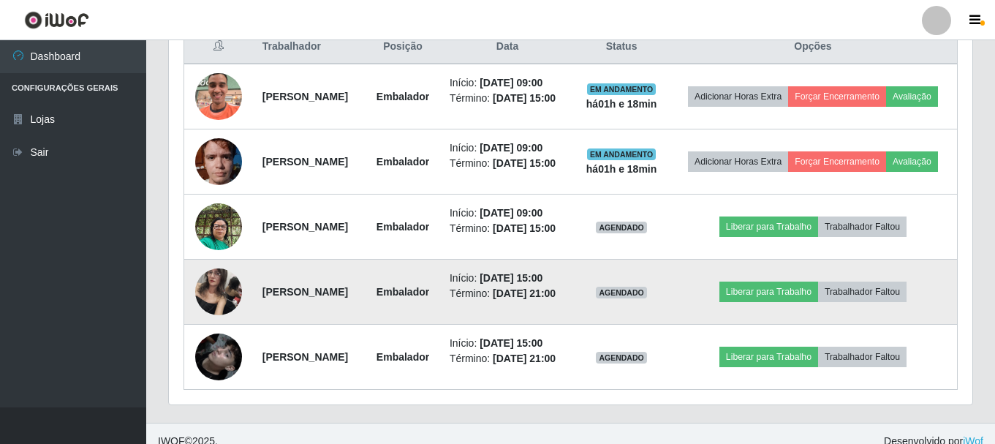
scroll to position [574, 0]
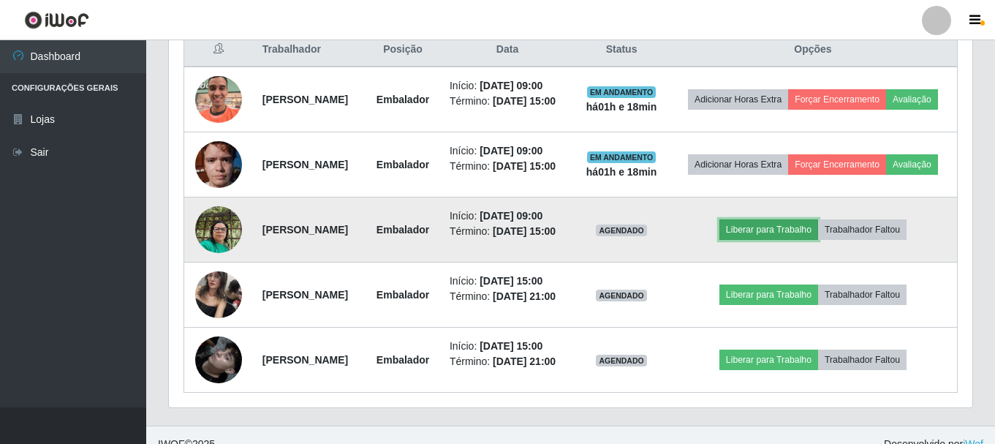
click at [782, 240] on button "Liberar para Trabalho" at bounding box center [769, 229] width 99 height 20
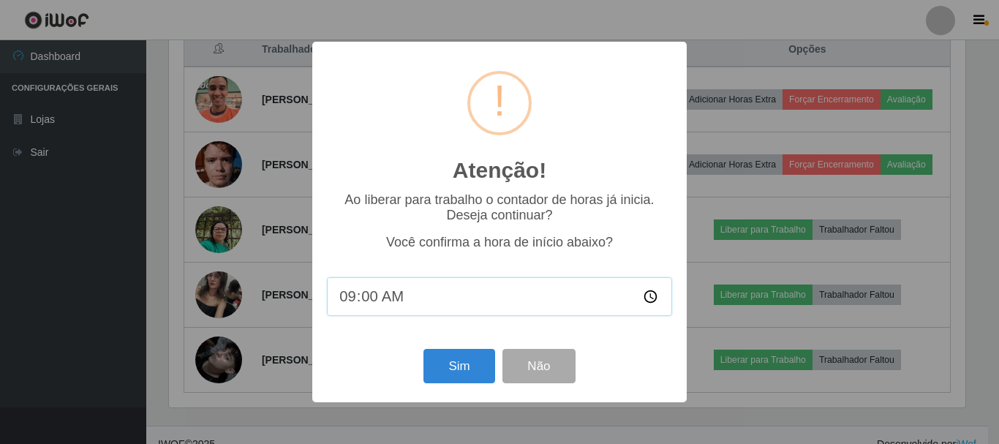
click at [393, 296] on input "09:00" at bounding box center [499, 296] width 345 height 39
click at [363, 300] on input "09:00" at bounding box center [499, 296] width 345 height 39
type input "09:10"
click at [456, 371] on button "Sim" at bounding box center [458, 366] width 71 height 34
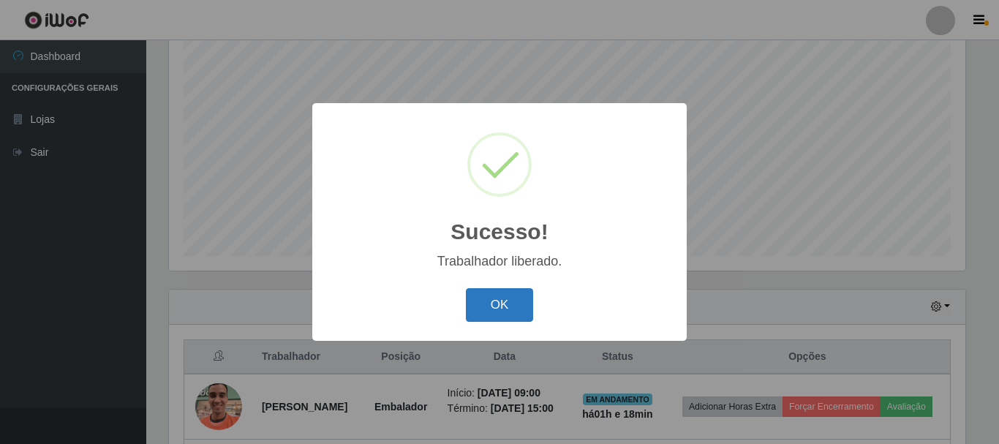
click at [486, 306] on button "OK" at bounding box center [500, 305] width 68 height 34
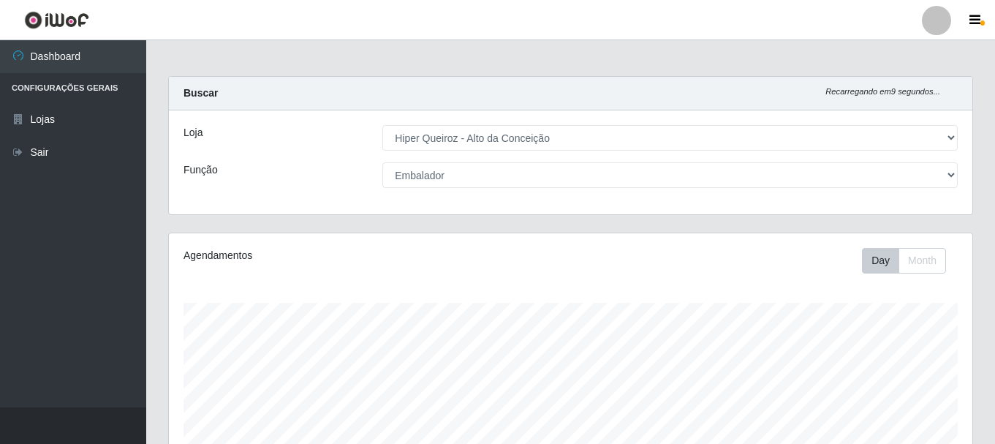
scroll to position [0, 0]
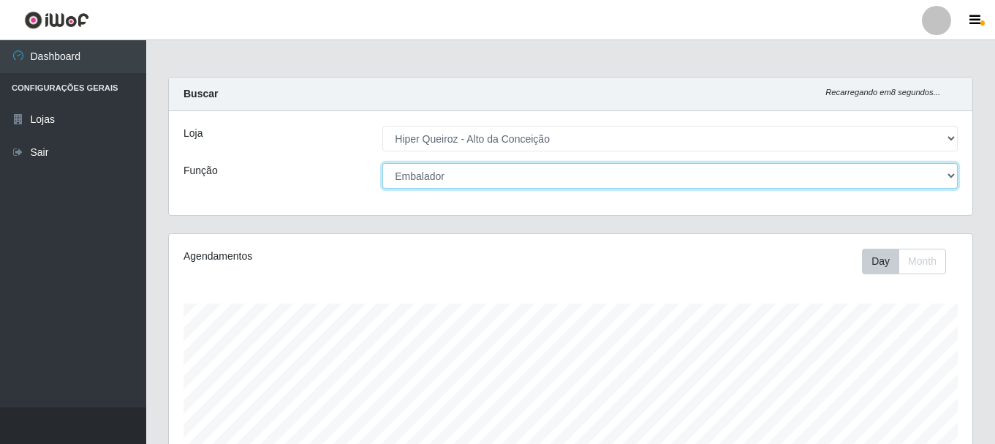
click at [712, 167] on select "[Selecione...] Embalador Embalador + Embalador ++ Operador de Caixa Operador de…" at bounding box center [669, 176] width 575 height 26
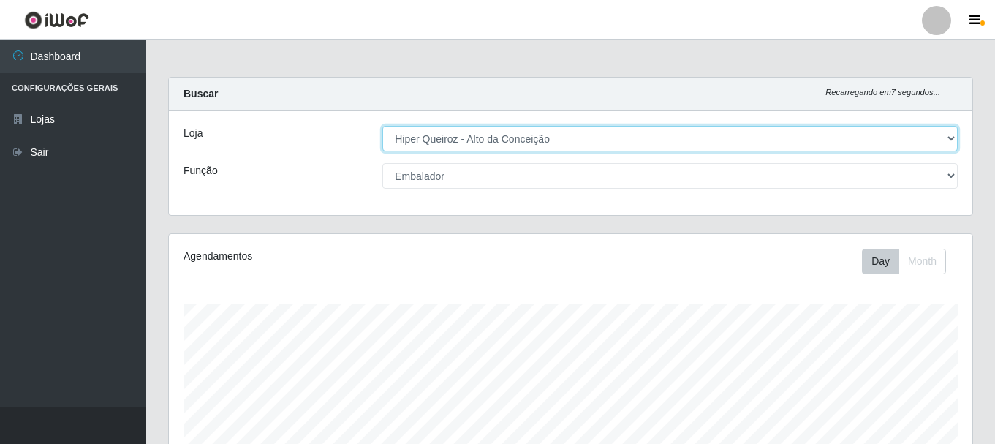
click at [584, 142] on select "[Selecione...] Hiper Queiroz - [GEOGRAPHIC_DATA]" at bounding box center [669, 139] width 575 height 26
click at [521, 136] on select "[Selecione...] Hiper Queiroz - [GEOGRAPHIC_DATA]" at bounding box center [669, 139] width 575 height 26
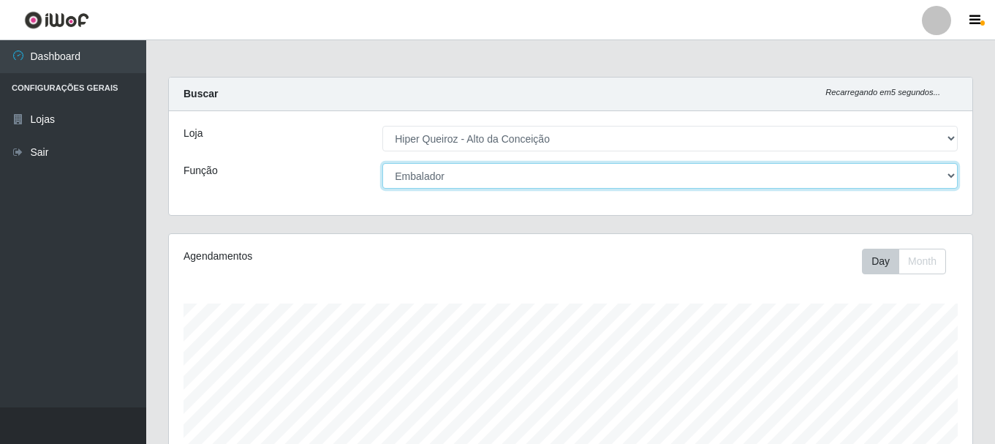
click at [483, 167] on select "[Selecione...] Embalador Embalador + Embalador ++ Operador de Caixa Operador de…" at bounding box center [669, 176] width 575 height 26
click at [382, 163] on select "[Selecione...] Embalador Embalador + Embalador ++ Operador de Caixa Operador de…" at bounding box center [669, 176] width 575 height 26
click at [524, 168] on select "[Selecione...] Embalador Embalador + Embalador ++ Operador de Caixa Operador de…" at bounding box center [669, 176] width 575 height 26
click at [382, 163] on select "[Selecione...] Embalador Embalador + Embalador ++ Operador de Caixa Operador de…" at bounding box center [669, 176] width 575 height 26
click at [510, 184] on select "[Selecione...] Embalador Embalador + Embalador ++ Operador de Caixa Operador de…" at bounding box center [669, 176] width 575 height 26
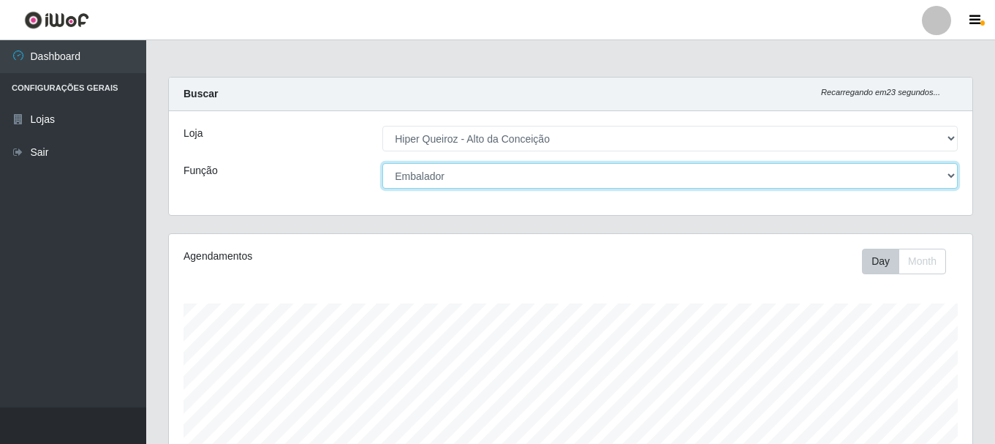
select select "22"
click at [382, 163] on select "[Selecione...] Embalador Embalador + Embalador ++ Operador de Caixa Operador de…" at bounding box center [669, 176] width 575 height 26
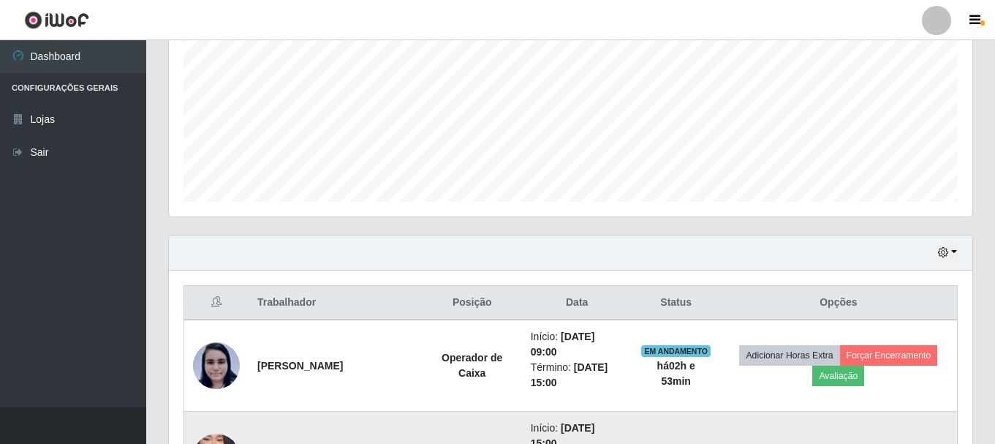
scroll to position [249, 0]
